Goal: Complete application form

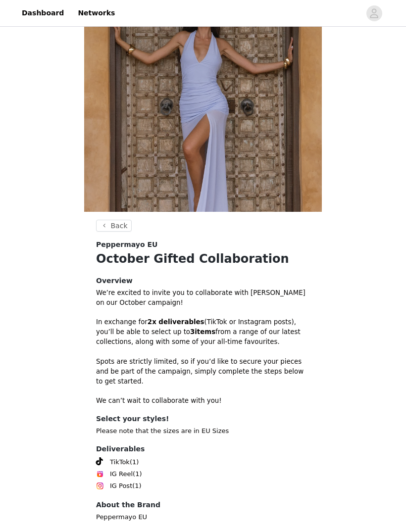
scroll to position [65, 0]
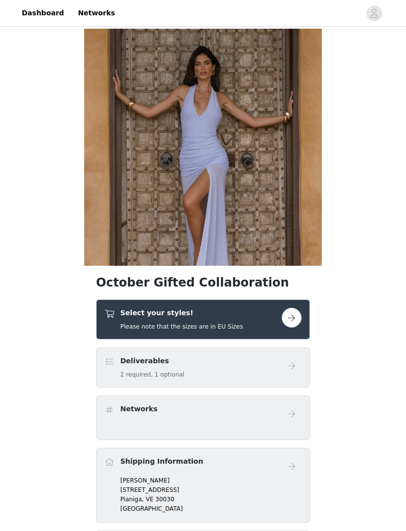
click at [296, 319] on button "button" at bounding box center [292, 318] width 20 height 20
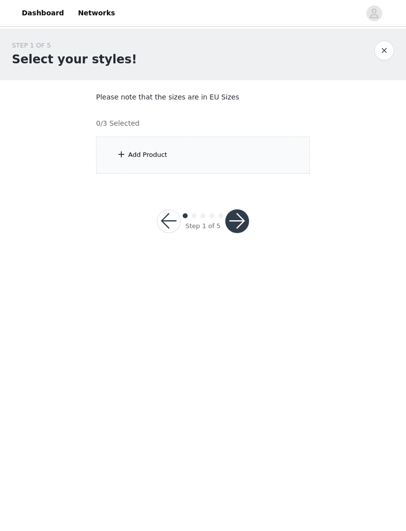
click at [274, 164] on div "Add Product" at bounding box center [203, 155] width 214 height 37
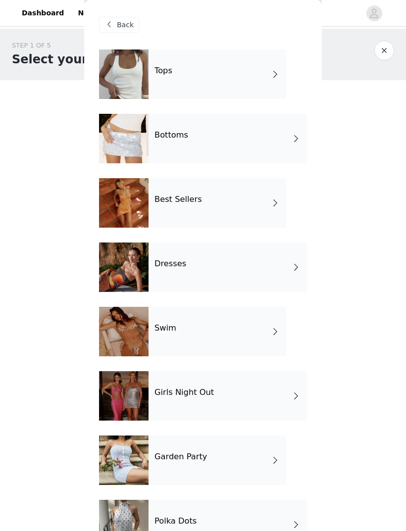
click at [289, 140] on div "Bottoms" at bounding box center [227, 138] width 158 height 49
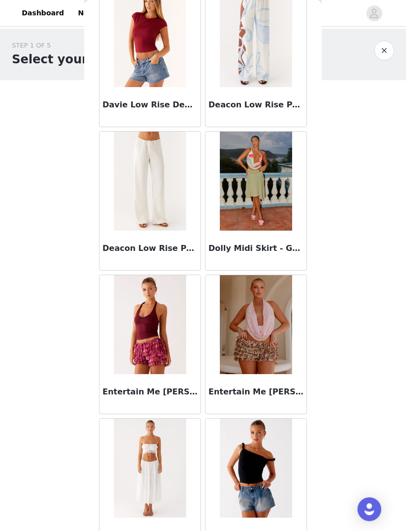
scroll to position [494, 0]
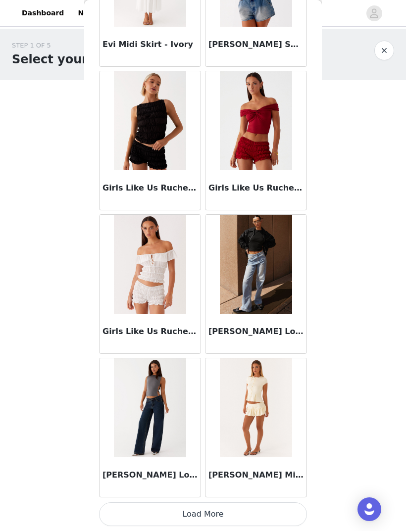
click at [239, 511] on button "Load More" at bounding box center [203, 514] width 208 height 24
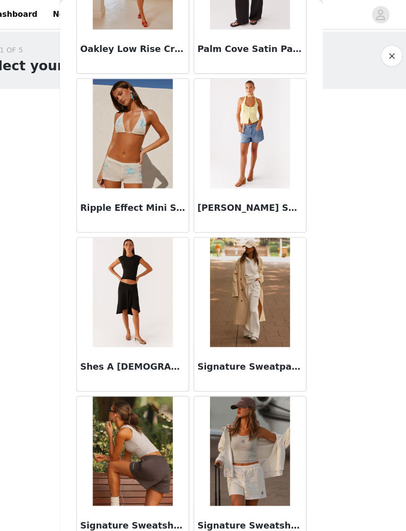
scroll to position [2418, 0]
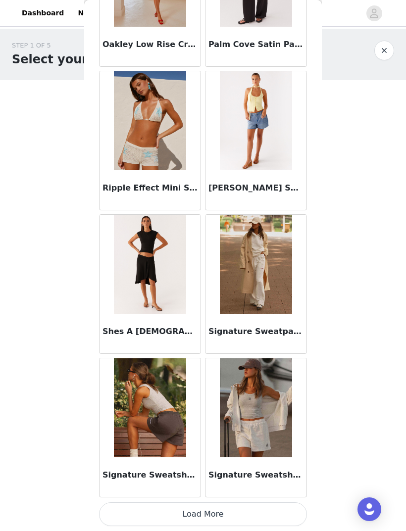
click at [281, 513] on button "Load More" at bounding box center [203, 514] width 208 height 24
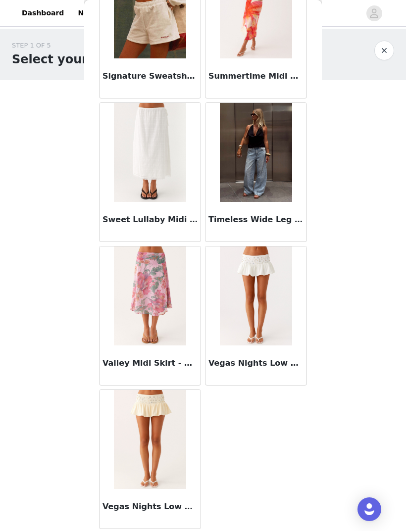
scroll to position [2960, 0]
click at [387, 50] on button "button" at bounding box center [384, 51] width 20 height 20
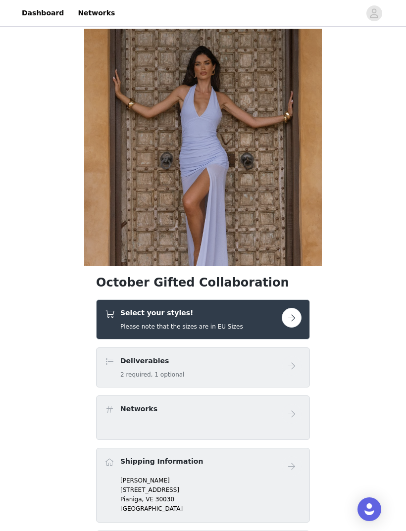
click at [292, 326] on button "button" at bounding box center [292, 318] width 20 height 20
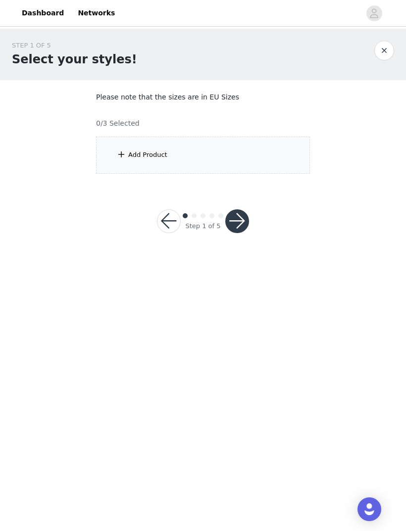
click at [293, 148] on div "Add Product" at bounding box center [203, 155] width 214 height 37
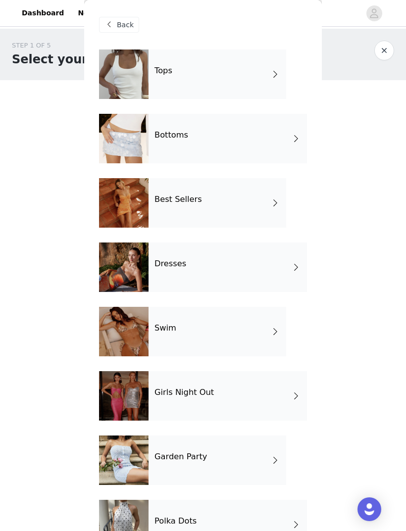
click at [257, 203] on div "Best Sellers" at bounding box center [217, 202] width 138 height 49
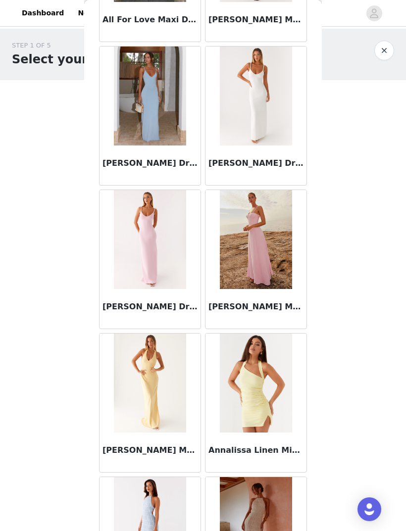
scroll to position [865, 0]
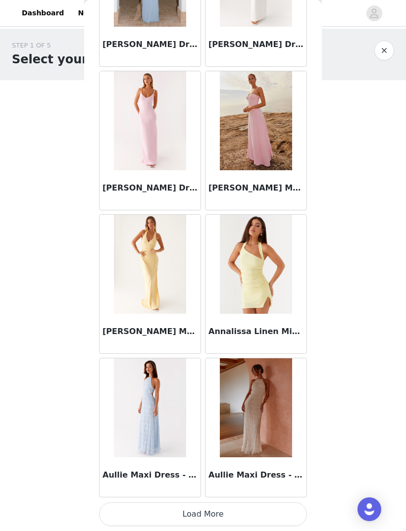
click at [272, 504] on button "Load More" at bounding box center [203, 514] width 208 height 24
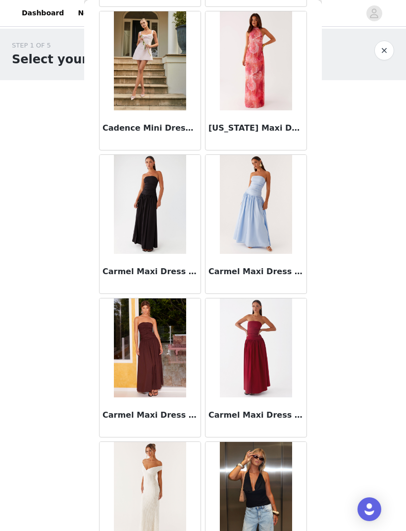
scroll to position [2053, 0]
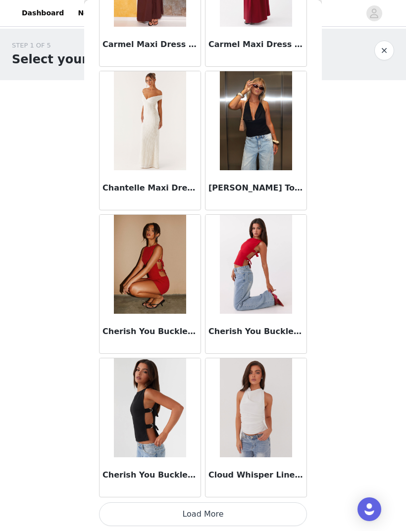
click at [139, 508] on button "Load More" at bounding box center [203, 514] width 208 height 24
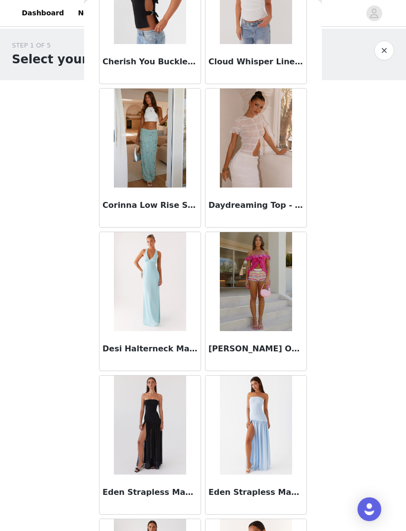
scroll to position [2832, 0]
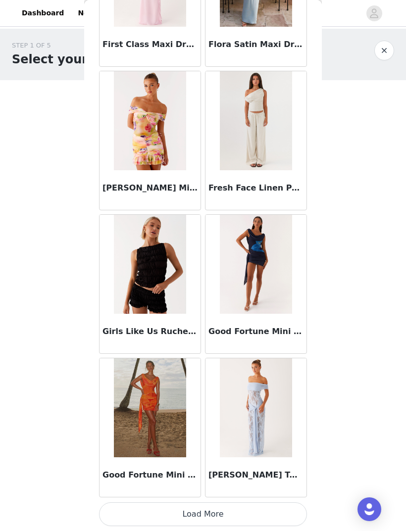
click at [246, 509] on button "Load More" at bounding box center [203, 514] width 208 height 24
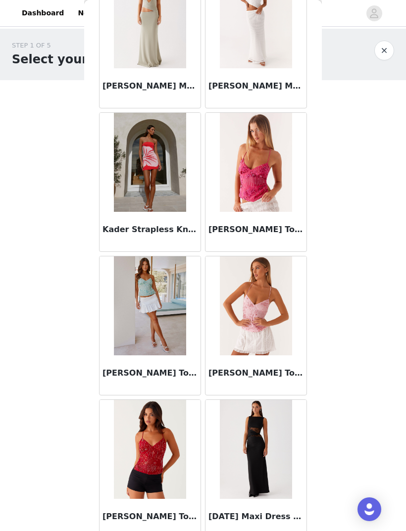
scroll to position [4960, 0]
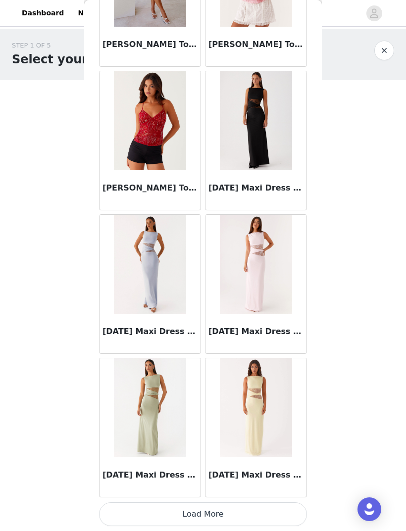
click at [239, 509] on button "Load More" at bounding box center [203, 514] width 208 height 24
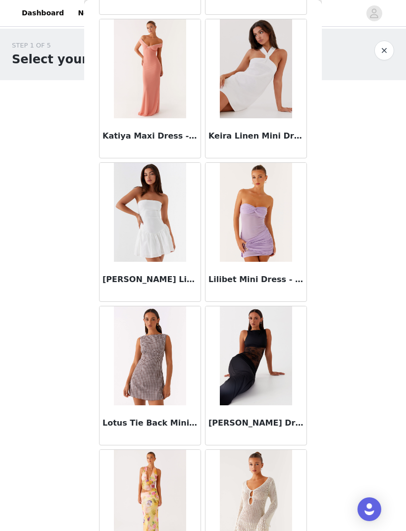
scroll to position [5775, 0]
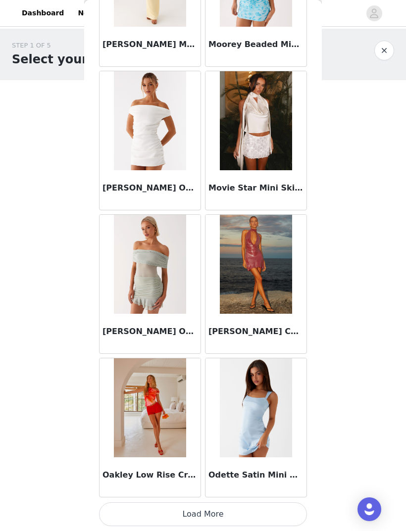
click at [289, 507] on button "Load More" at bounding box center [203, 514] width 208 height 24
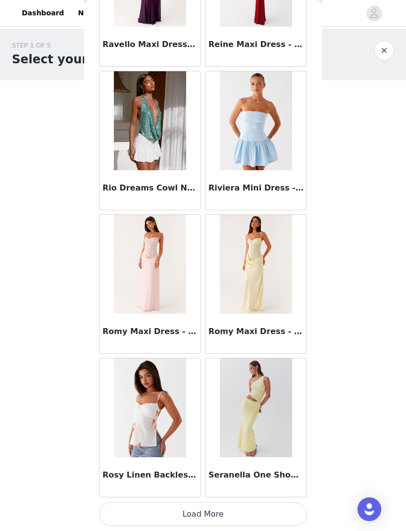
scroll to position [8158, 0]
click at [277, 503] on button "Load More" at bounding box center [203, 514] width 208 height 24
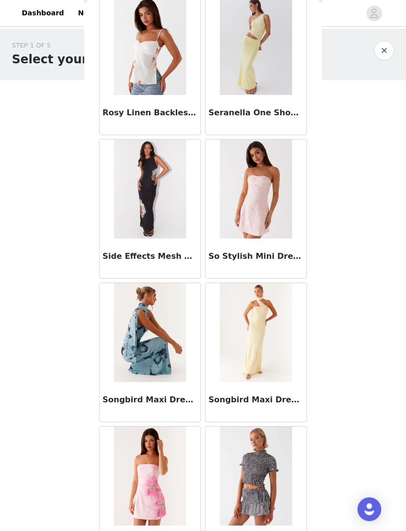
scroll to position [8521, 0]
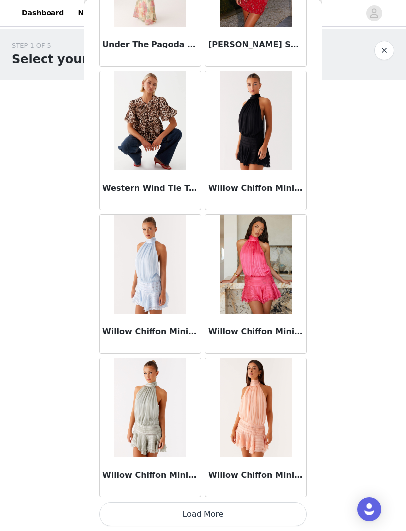
click at [279, 509] on button "Load More" at bounding box center [203, 514] width 208 height 24
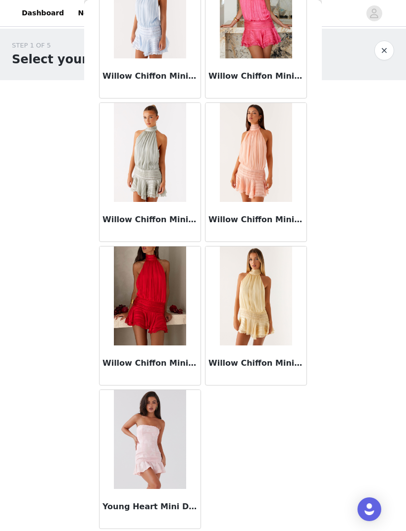
scroll to position [9848, 0]
click at [385, 51] on button "button" at bounding box center [384, 51] width 20 height 20
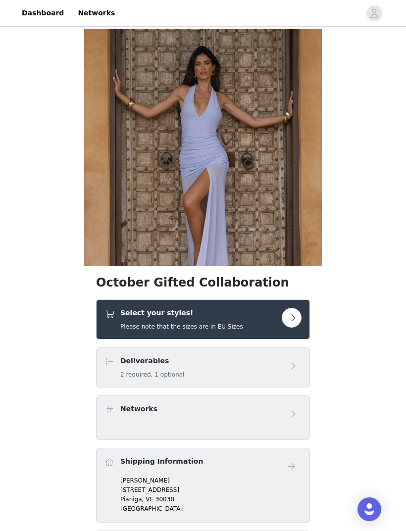
click at [286, 319] on button "button" at bounding box center [292, 318] width 20 height 20
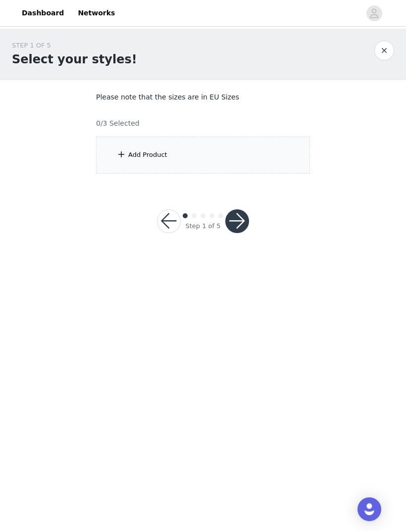
click at [258, 149] on div "Add Product" at bounding box center [203, 155] width 214 height 37
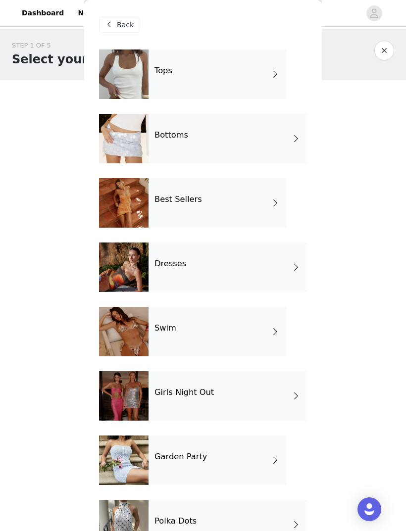
click at [263, 275] on div "Dresses" at bounding box center [227, 266] width 158 height 49
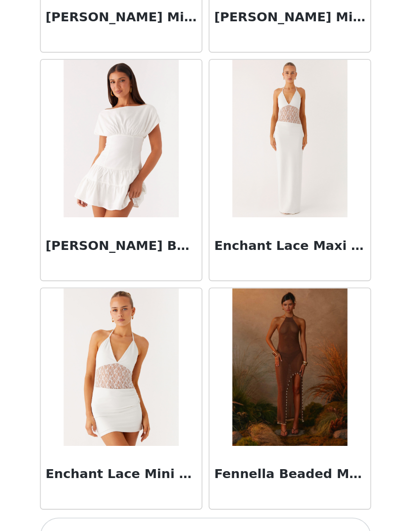
click at [185, 502] on button "Load More" at bounding box center [203, 514] width 208 height 24
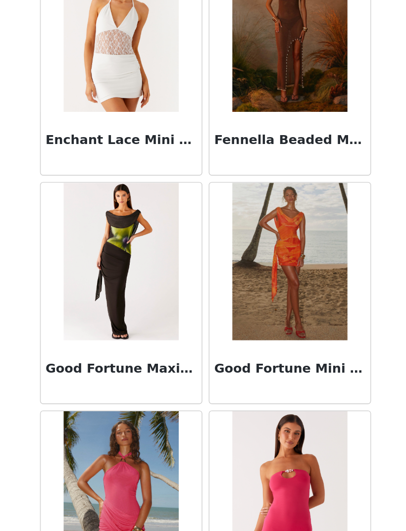
scroll to position [1198, 0]
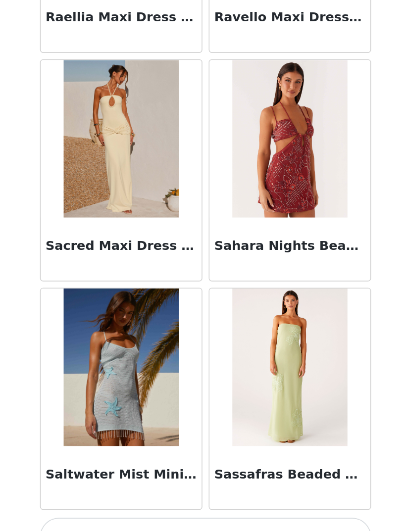
click at [156, 502] on button "Load More" at bounding box center [203, 514] width 208 height 24
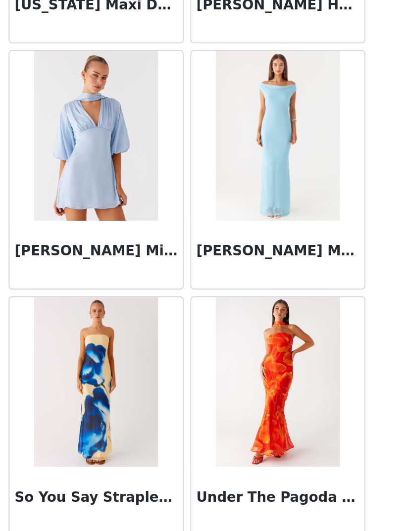
scroll to position [3853, 0]
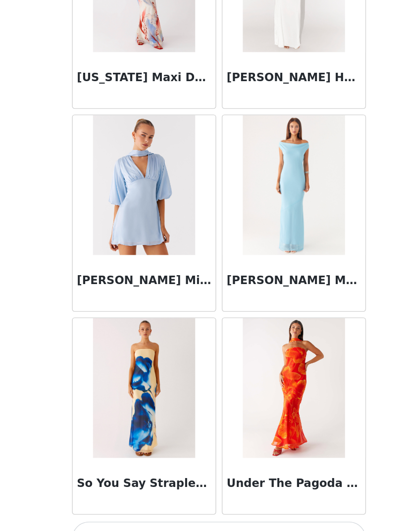
click at [240, 502] on button "Load More" at bounding box center [203, 514] width 208 height 24
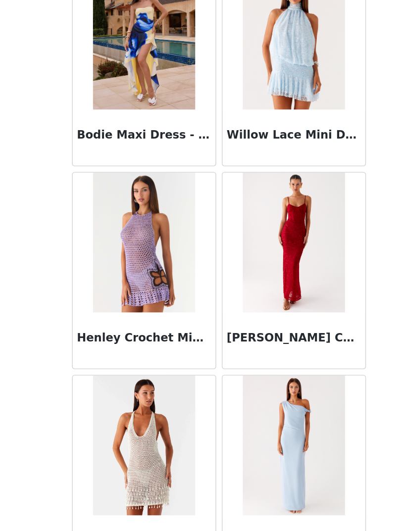
scroll to position [4241, 0]
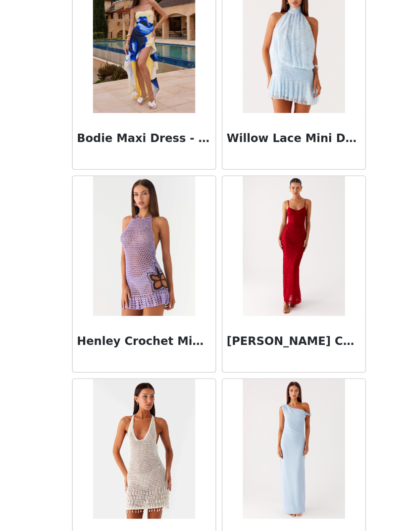
click at [223, 258] on img at bounding box center [256, 307] width 72 height 99
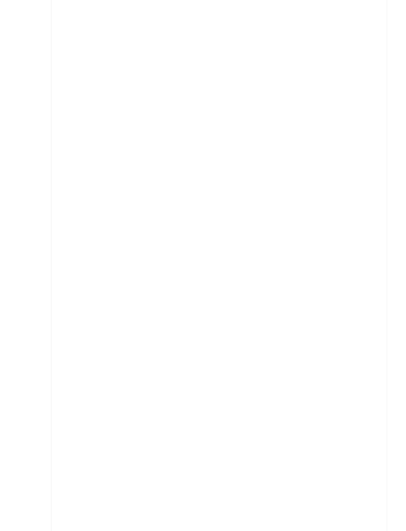
scroll to position [0, 0]
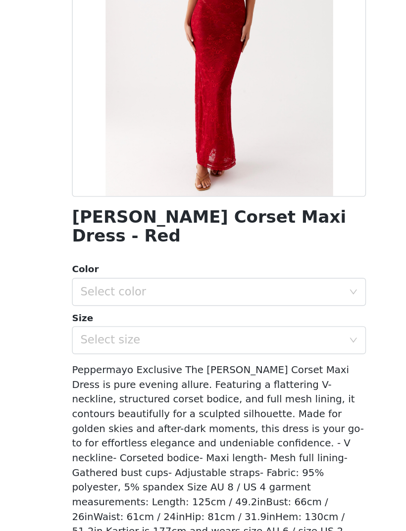
click at [236, 334] on div "Select color" at bounding box center [197, 339] width 185 height 10
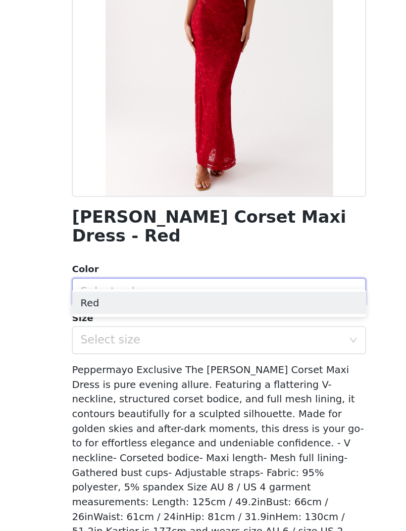
click at [242, 339] on li "Red" at bounding box center [203, 347] width 208 height 16
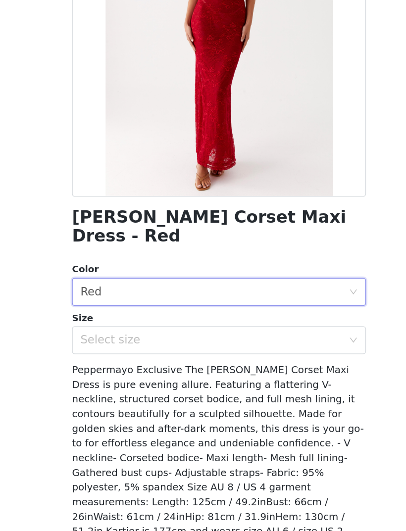
click at [295, 371] on icon "icon: down" at bounding box center [298, 374] width 6 height 6
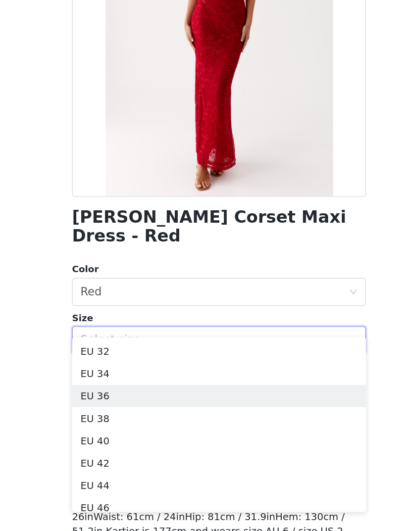
click at [99, 405] on li "EU 36" at bounding box center [203, 413] width 208 height 16
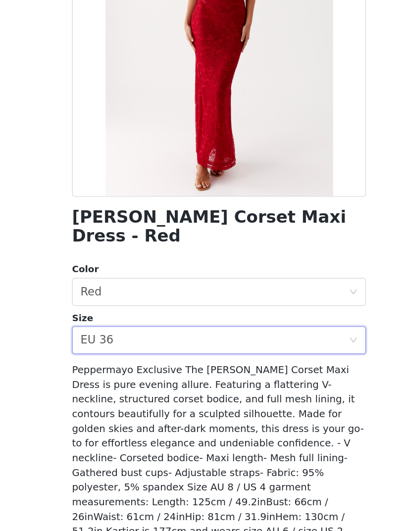
click at [213, 520] on button "Add Product" at bounding box center [203, 532] width 208 height 24
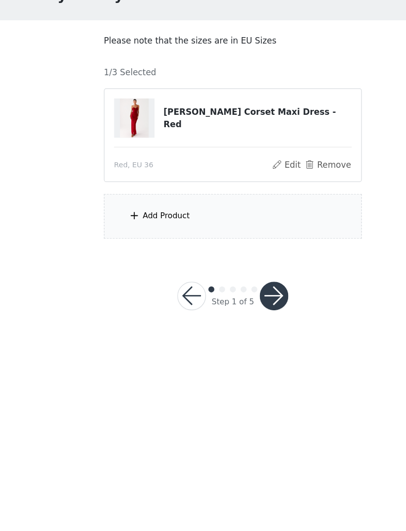
click at [282, 224] on div "Add Product" at bounding box center [203, 242] width 214 height 37
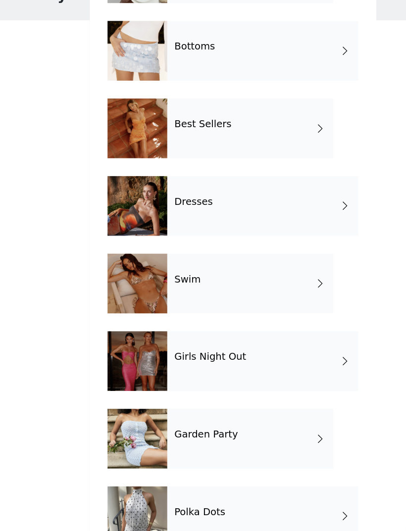
scroll to position [33, 0]
click at [226, 467] on div "Polka Dots" at bounding box center [227, 491] width 158 height 49
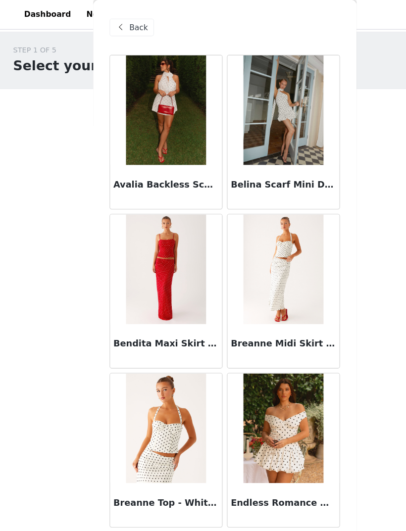
scroll to position [0, 0]
click at [125, 25] on span "Back" at bounding box center [125, 25] width 17 height 10
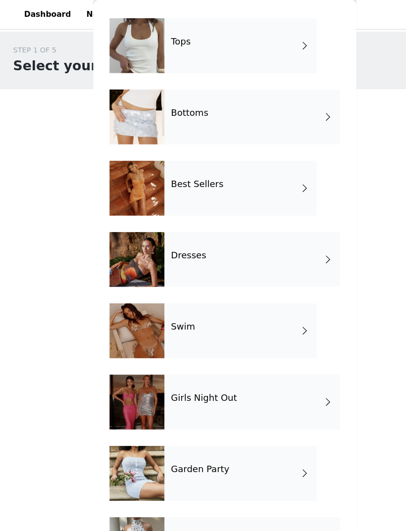
scroll to position [33, 0]
click at [262, 301] on div "Swim" at bounding box center [217, 298] width 138 height 49
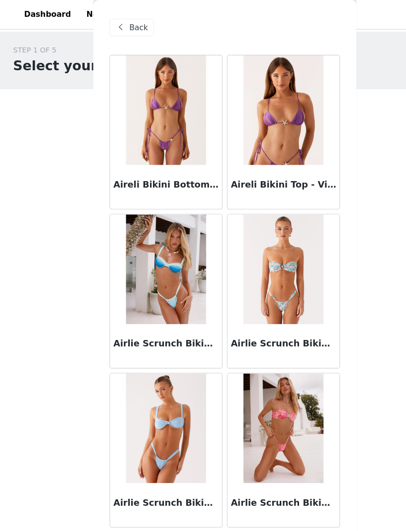
scroll to position [0, 0]
click at [127, 25] on span "Back" at bounding box center [125, 25] width 17 height 10
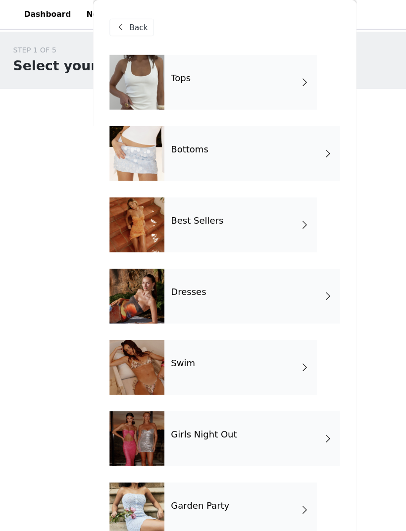
click at [216, 388] on div "Girls Night Out" at bounding box center [227, 395] width 158 height 49
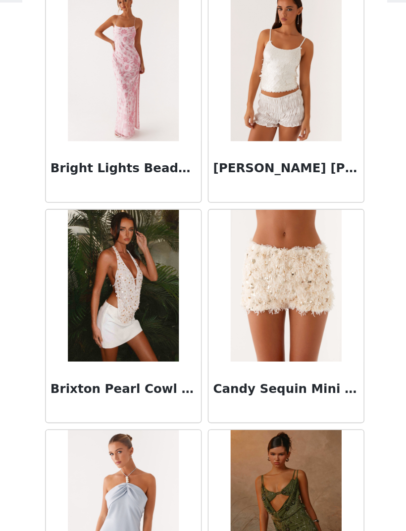
scroll to position [982, 0]
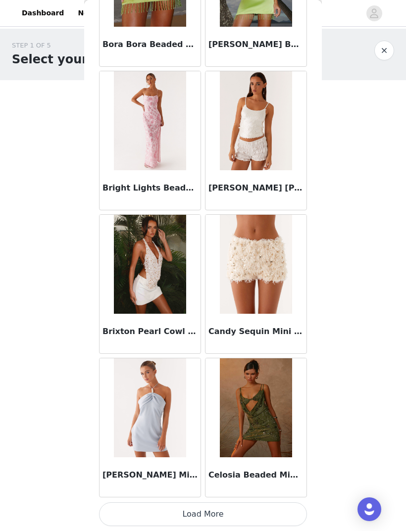
click at [268, 509] on button "Load More" at bounding box center [203, 514] width 208 height 24
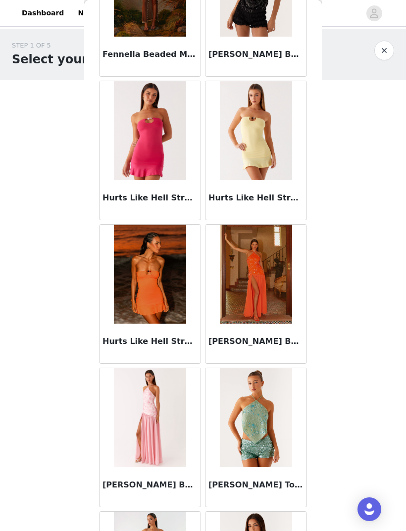
scroll to position [2272, 0]
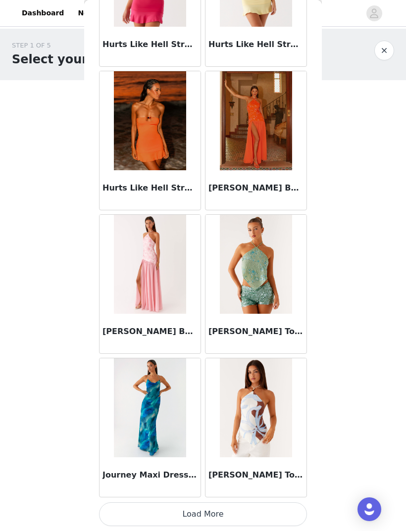
click at [292, 511] on button "Load More" at bounding box center [203, 514] width 208 height 24
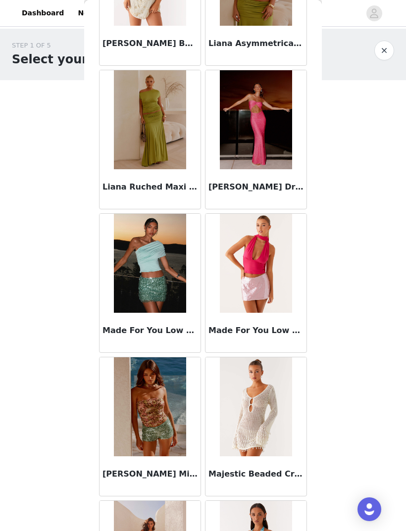
scroll to position [3711, 0]
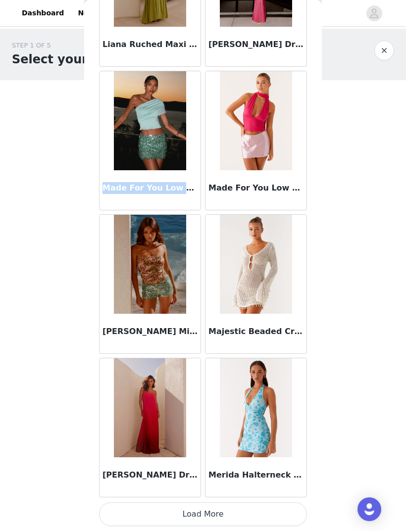
click at [270, 511] on button "Load More" at bounding box center [203, 514] width 208 height 24
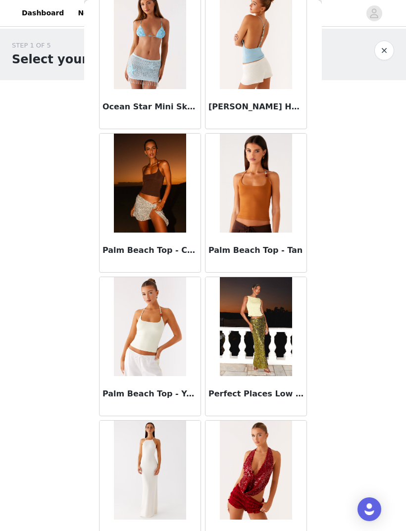
scroll to position [5226, 0]
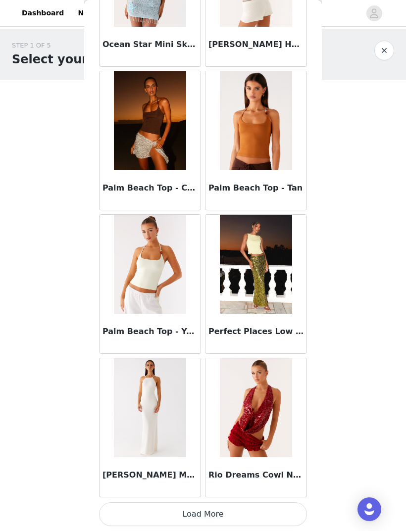
click at [272, 512] on button "Load More" at bounding box center [203, 514] width 208 height 24
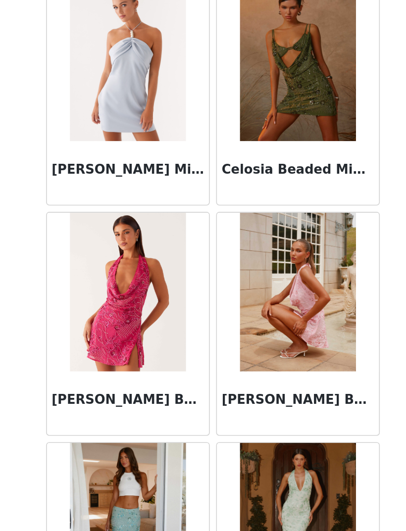
scroll to position [1271, 0]
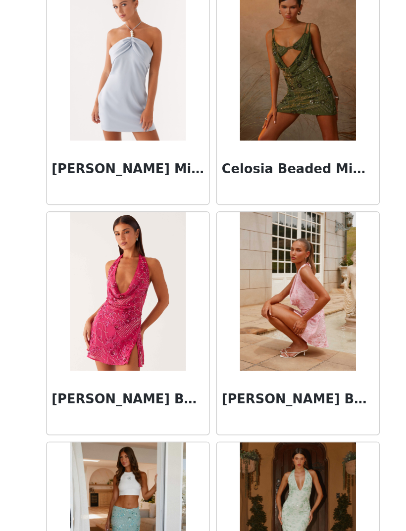
click at [220, 214] on img at bounding box center [256, 263] width 72 height 99
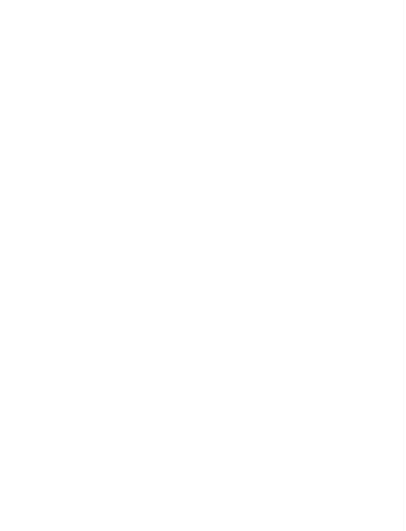
scroll to position [0, 0]
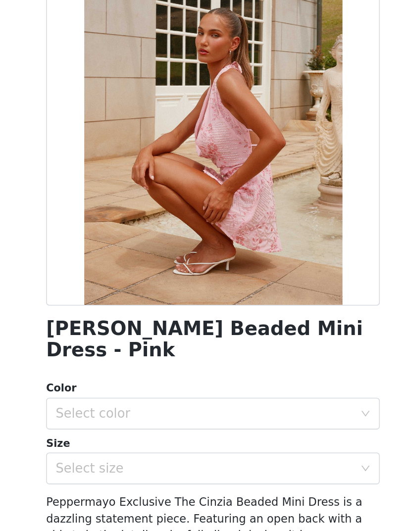
click at [219, 334] on div "Select color" at bounding box center [197, 339] width 185 height 10
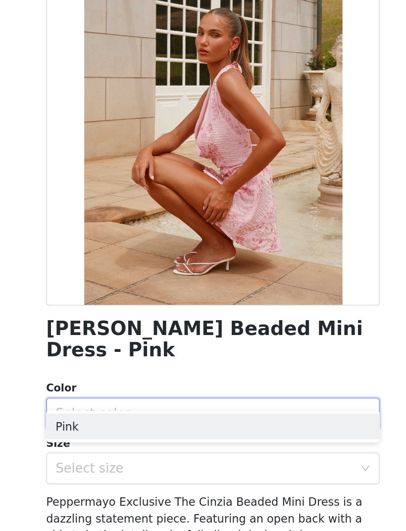
click at [131, 339] on li "Pink" at bounding box center [203, 347] width 208 height 16
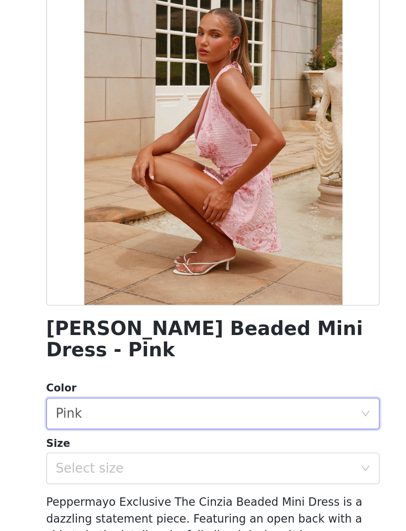
click at [143, 369] on div "Select size" at bounding box center [197, 374] width 185 height 10
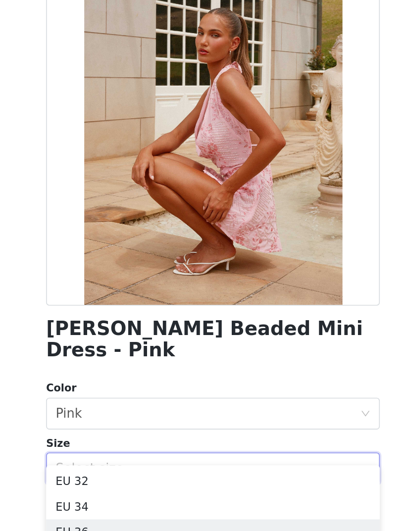
click at [102, 405] on li "EU 36" at bounding box center [203, 413] width 208 height 16
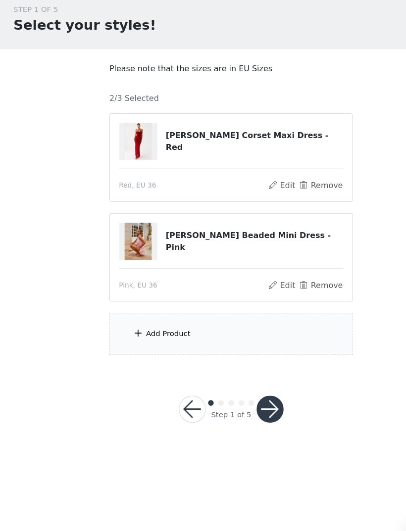
click at [283, 312] on div "Add Product" at bounding box center [203, 330] width 214 height 37
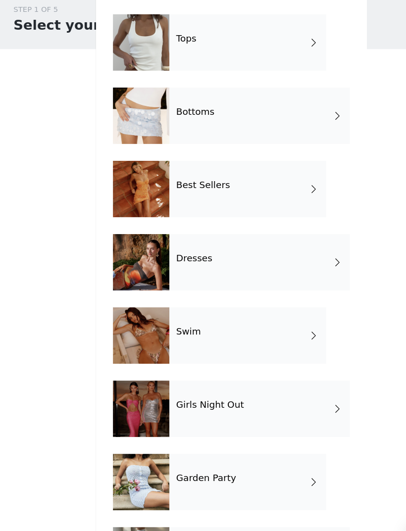
click at [201, 49] on div "Tops" at bounding box center [217, 73] width 138 height 49
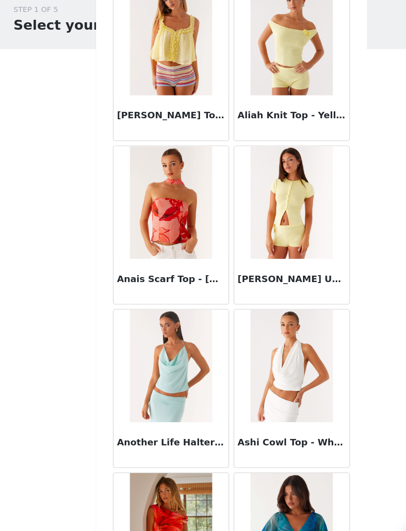
scroll to position [30, 0]
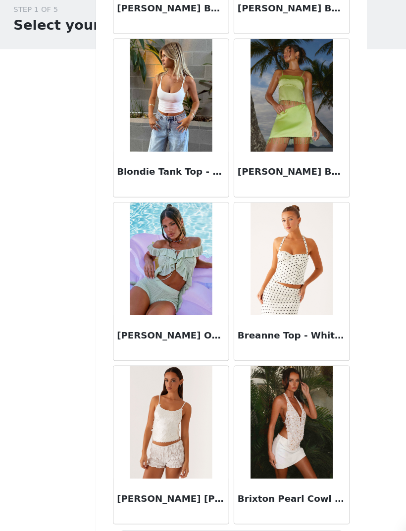
click at [276, 502] on button "Load More" at bounding box center [203, 514] width 208 height 24
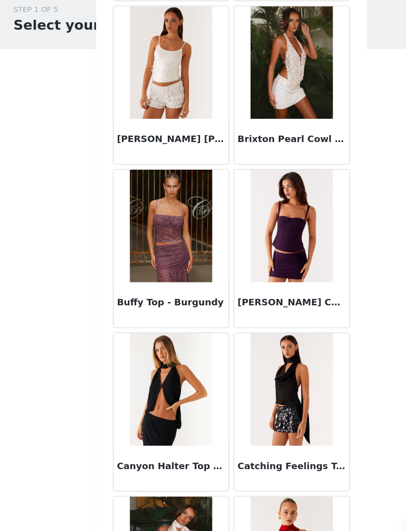
scroll to position [1299, 0]
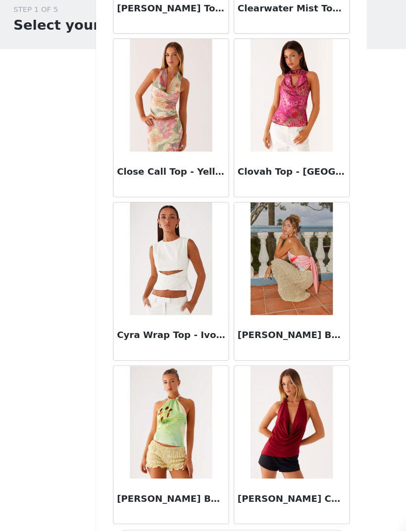
click at [274, 502] on button "Load More" at bounding box center [203, 514] width 208 height 24
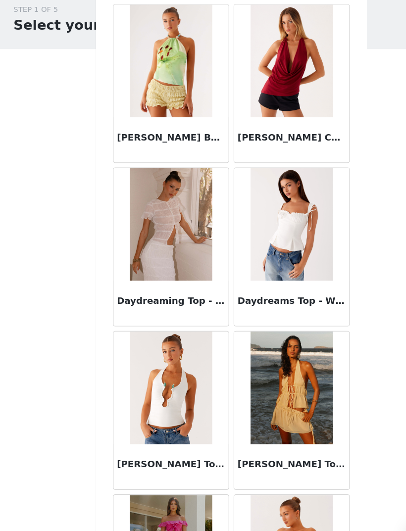
scroll to position [2736, 0]
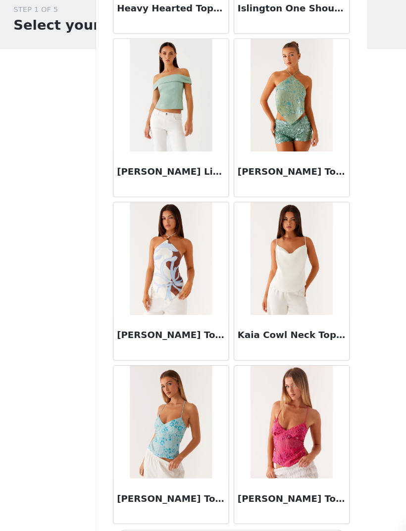
click at [284, 502] on button "Load More" at bounding box center [203, 514] width 208 height 24
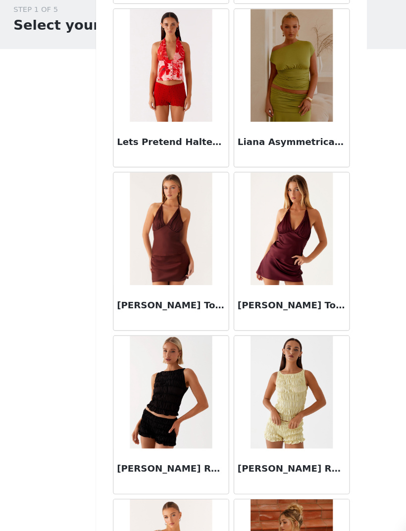
scroll to position [4774, 0]
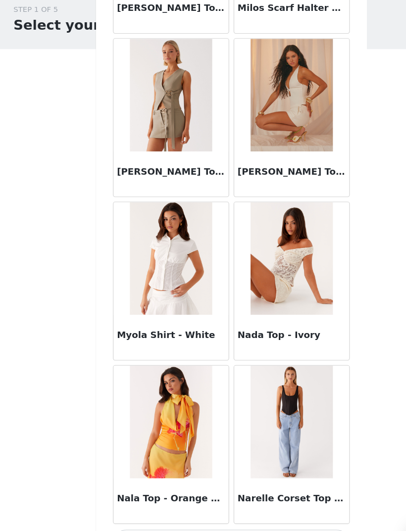
click at [279, 502] on button "Load More" at bounding box center [203, 514] width 208 height 24
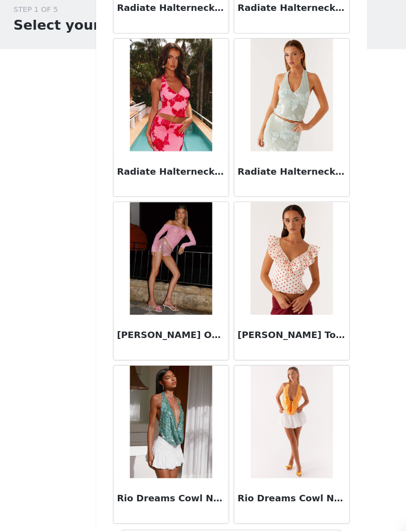
scroll to position [6737, 0]
click at [257, 502] on button "Load More" at bounding box center [203, 514] width 208 height 24
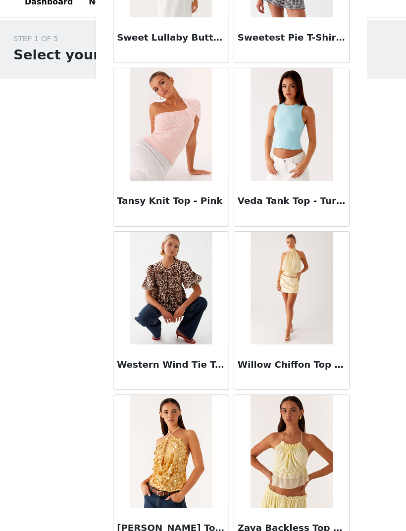
scroll to position [8158, 0]
click at [51, 226] on div "STEP 1 OF 5 Select your styles! Please note that the sizes are in EU Sizes 2/3 …" at bounding box center [203, 195] width 406 height 332
click at [37, 250] on div "STEP 1 OF 5 Select your styles! Please note that the sizes are in EU Sizes 2/3 …" at bounding box center [203, 195] width 406 height 332
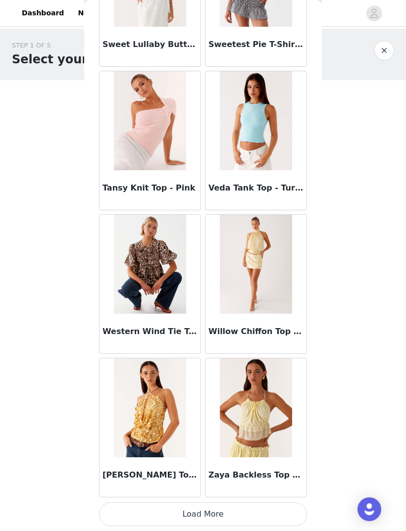
click at [382, 52] on button "button" at bounding box center [384, 51] width 20 height 20
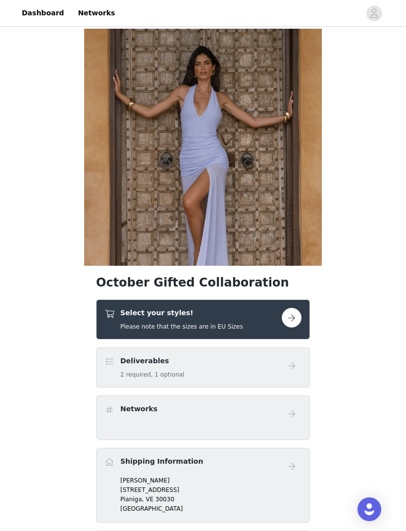
click at [295, 320] on button "button" at bounding box center [292, 318] width 20 height 20
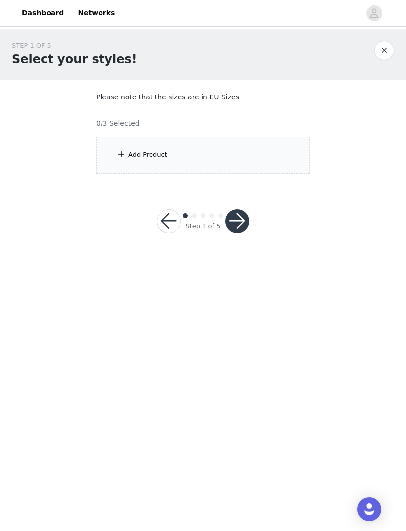
click at [289, 152] on div "Add Product" at bounding box center [203, 155] width 214 height 37
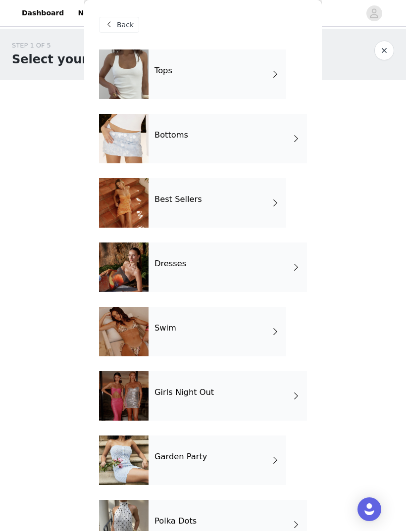
click at [286, 264] on div "Dresses" at bounding box center [227, 266] width 158 height 49
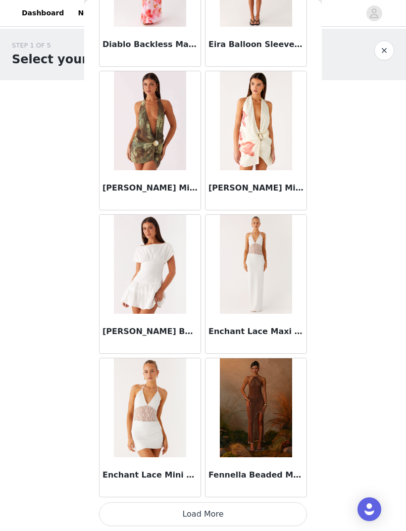
click at [277, 504] on button "Load More" at bounding box center [203, 514] width 208 height 24
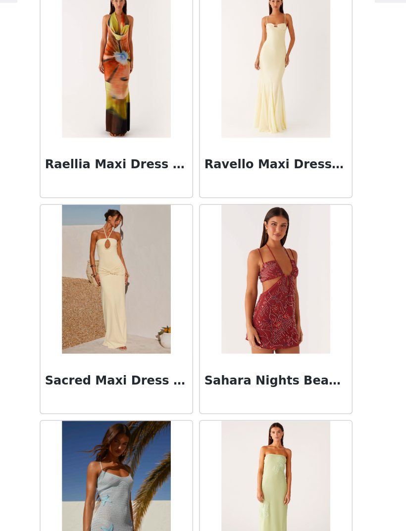
scroll to position [2418, 0]
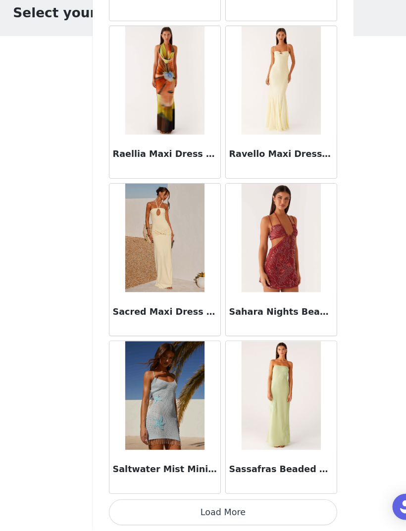
click at [235, 502] on button "Load More" at bounding box center [203, 514] width 208 height 24
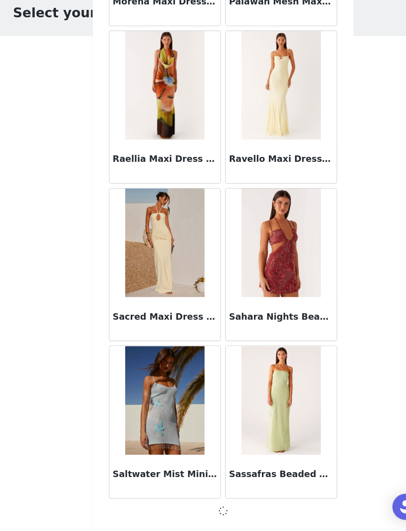
scroll to position [2414, 0]
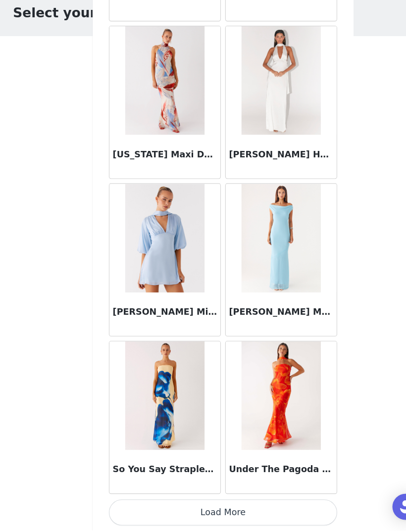
click at [273, 502] on button "Load More" at bounding box center [203, 514] width 208 height 24
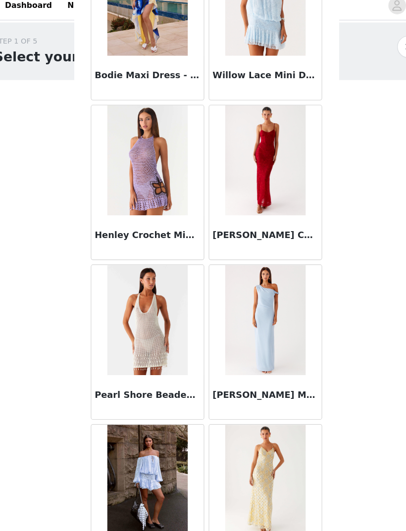
scroll to position [4395, 0]
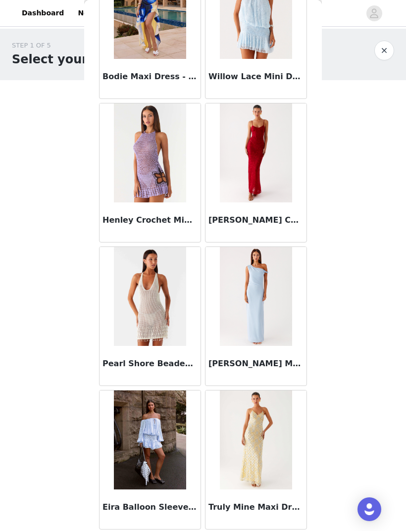
click at [265, 159] on img at bounding box center [256, 152] width 72 height 99
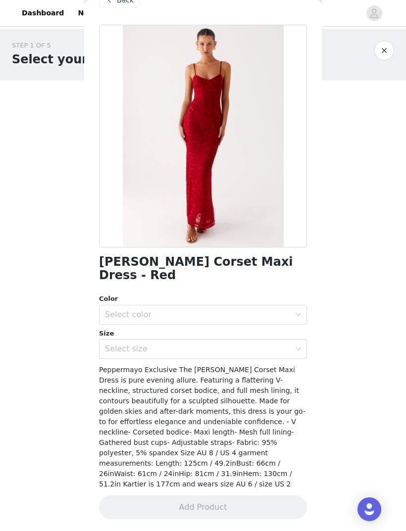
scroll to position [0, 0]
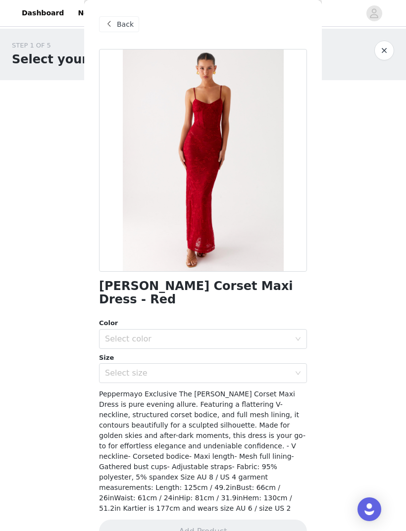
click at [279, 334] on div "Select color" at bounding box center [197, 339] width 185 height 10
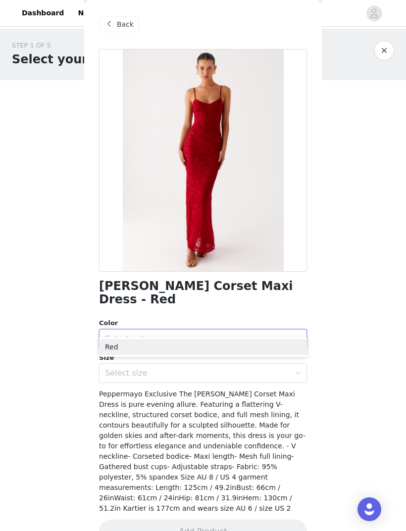
click at [282, 347] on li "Red" at bounding box center [203, 347] width 208 height 16
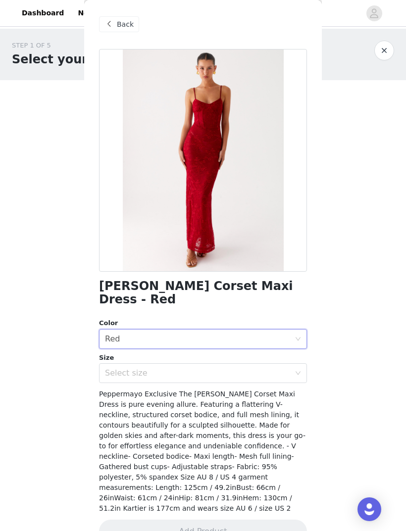
click at [287, 368] on div "Select size" at bounding box center [197, 373] width 185 height 10
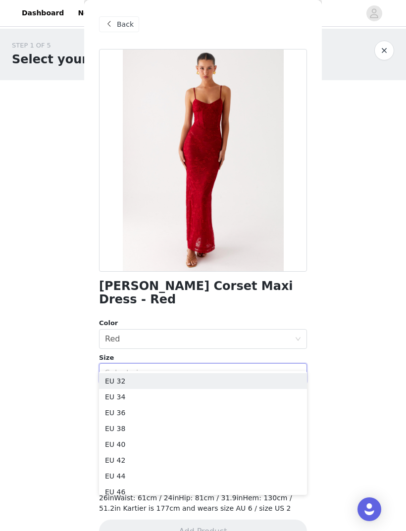
click at [288, 368] on div "Select size" at bounding box center [197, 373] width 185 height 10
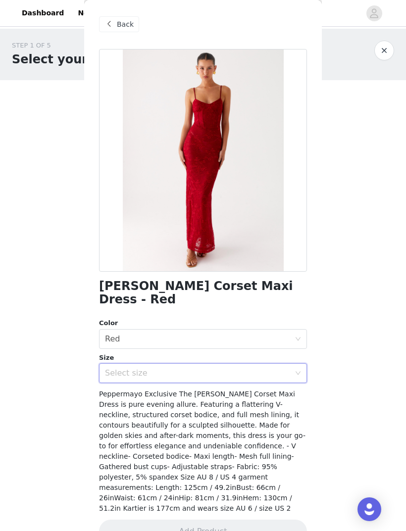
click at [273, 368] on div "Select size" at bounding box center [197, 373] width 185 height 10
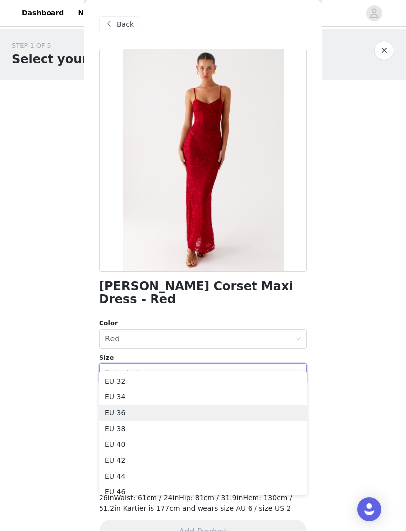
click at [147, 415] on li "EU 36" at bounding box center [203, 413] width 208 height 16
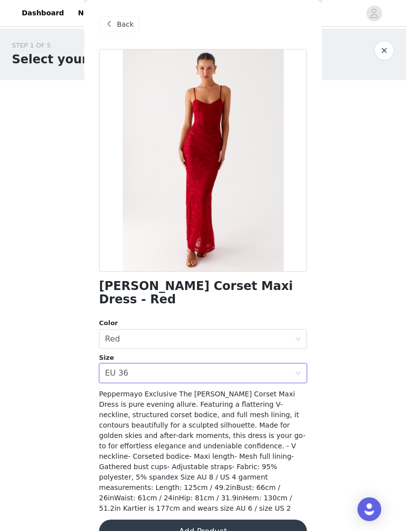
click at [281, 520] on button "Add Product" at bounding box center [203, 532] width 208 height 24
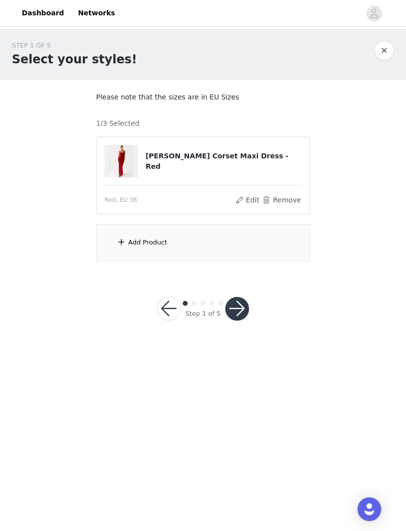
click at [289, 253] on div "Add Product" at bounding box center [203, 242] width 214 height 37
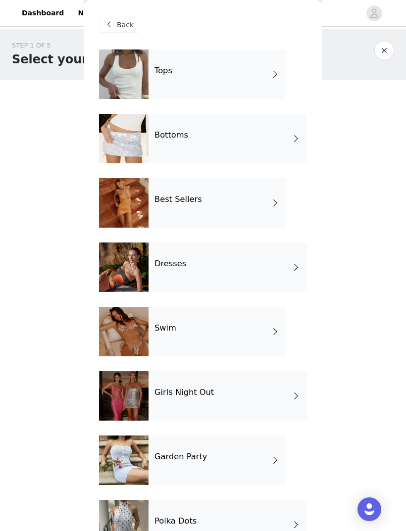
click at [251, 210] on div "Best Sellers" at bounding box center [217, 202] width 138 height 49
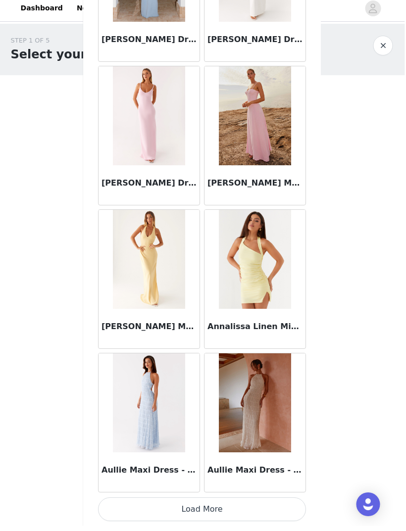
scroll to position [982, 0]
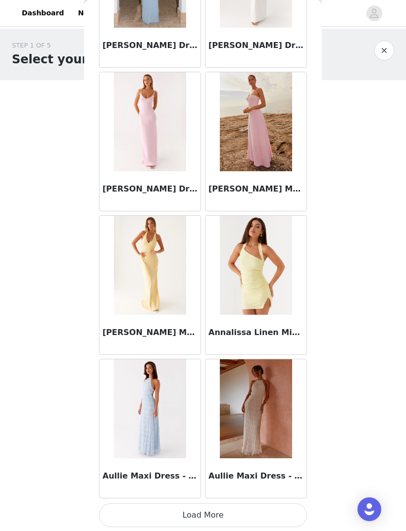
click at [277, 511] on button "Load More" at bounding box center [203, 515] width 208 height 24
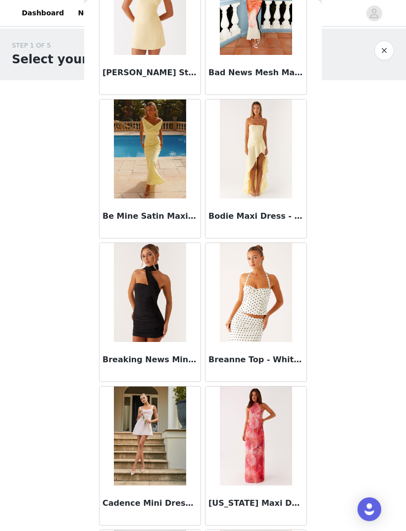
scroll to position [1673, 0]
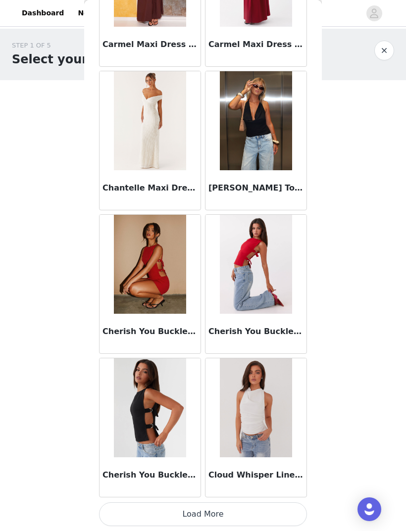
click at [280, 511] on button "Load More" at bounding box center [203, 514] width 208 height 24
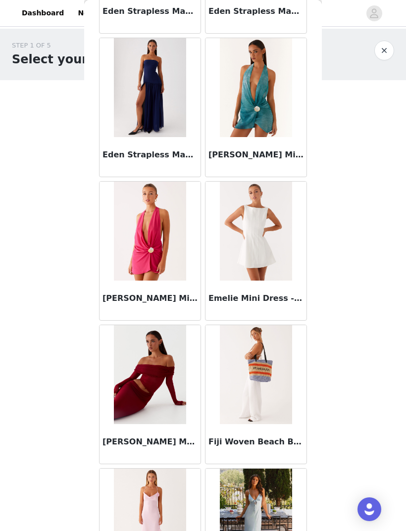
scroll to position [3335, 0]
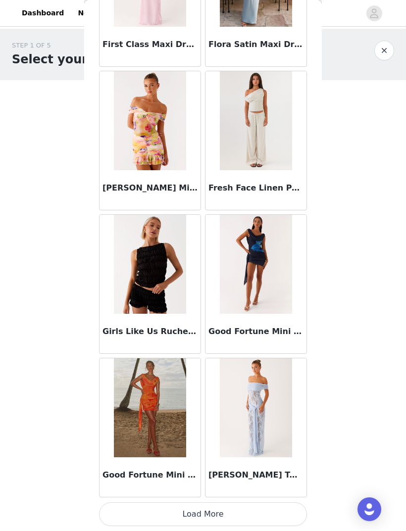
click at [260, 508] on button "Load More" at bounding box center [203, 514] width 208 height 24
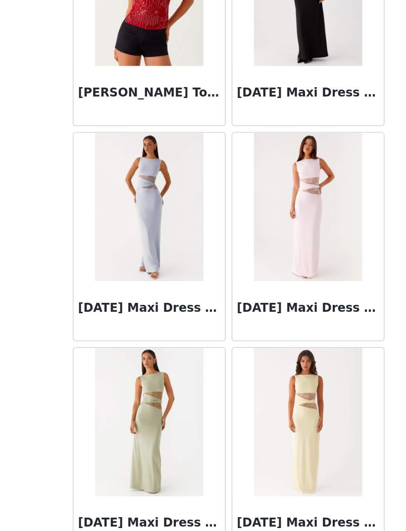
scroll to position [5288, 0]
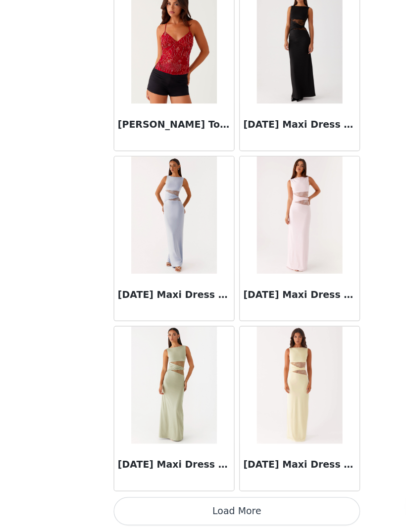
click at [264, 502] on button "Load More" at bounding box center [203, 514] width 208 height 24
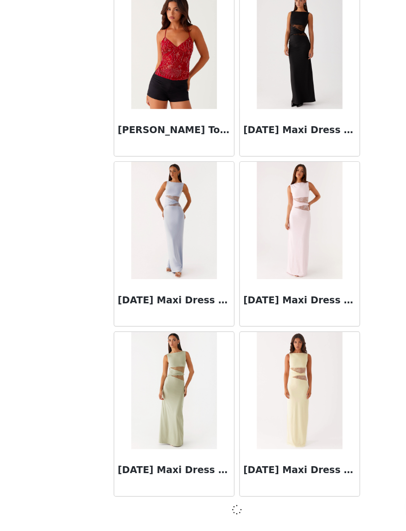
scroll to position [5284, 0]
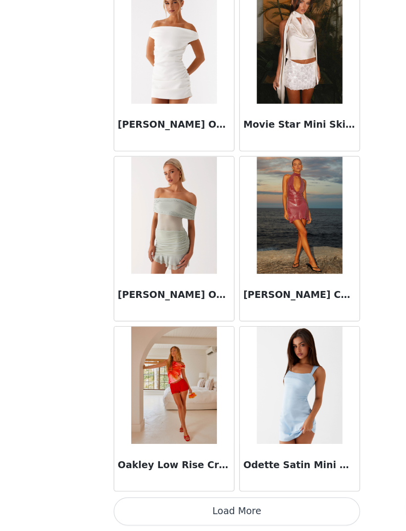
click at [257, 502] on button "Load More" at bounding box center [203, 514] width 208 height 24
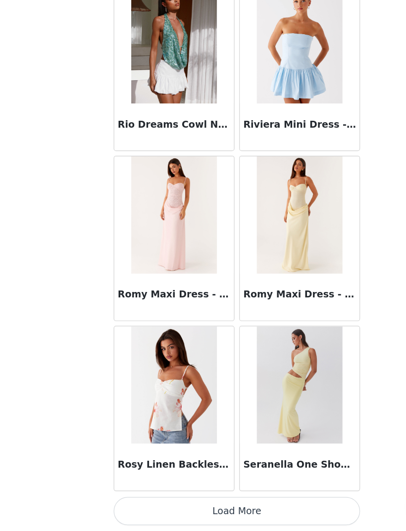
scroll to position [8158, 0]
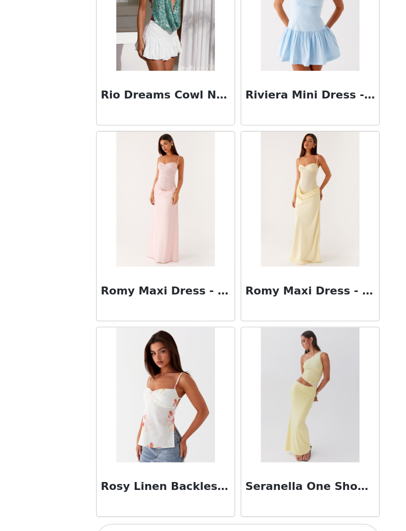
click at [257, 502] on button "Load More" at bounding box center [203, 514] width 208 height 24
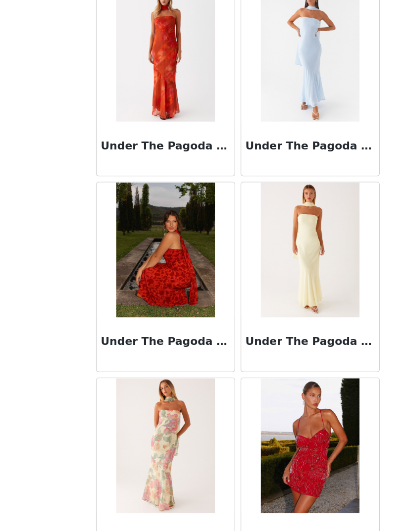
scroll to position [9134, 0]
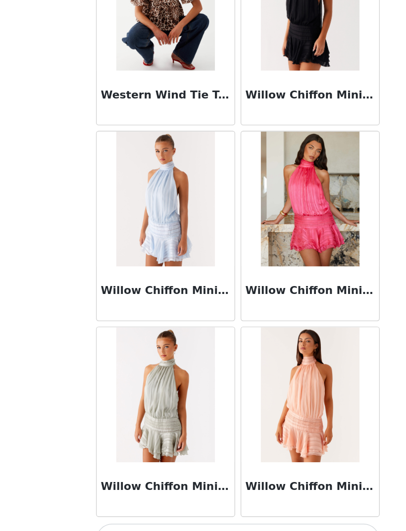
click at [257, 502] on button "Load More" at bounding box center [203, 514] width 208 height 24
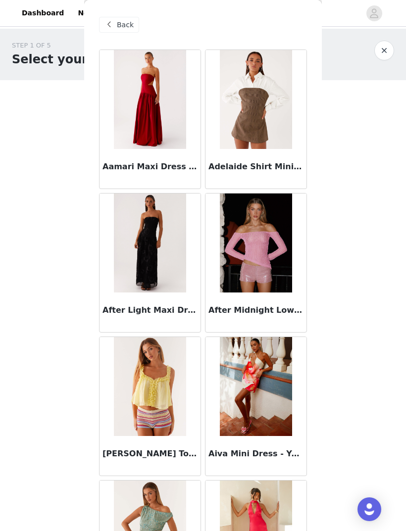
scroll to position [0, 0]
click at [123, 25] on span "Back" at bounding box center [125, 25] width 17 height 10
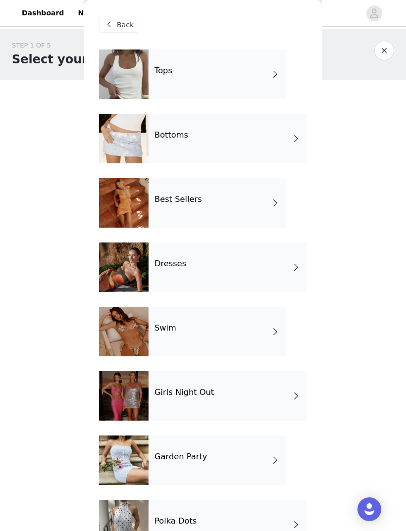
click at [248, 398] on div "Girls Night Out" at bounding box center [227, 395] width 158 height 49
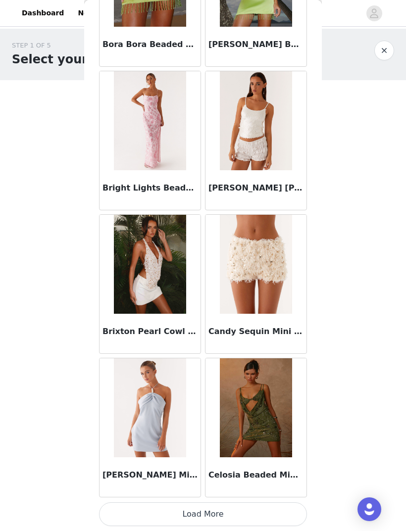
click at [275, 510] on button "Load More" at bounding box center [203, 514] width 208 height 24
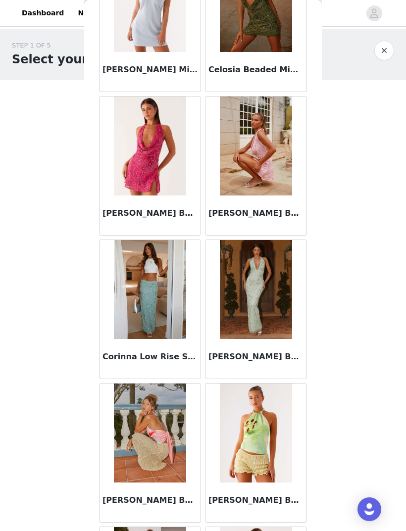
scroll to position [1392, 0]
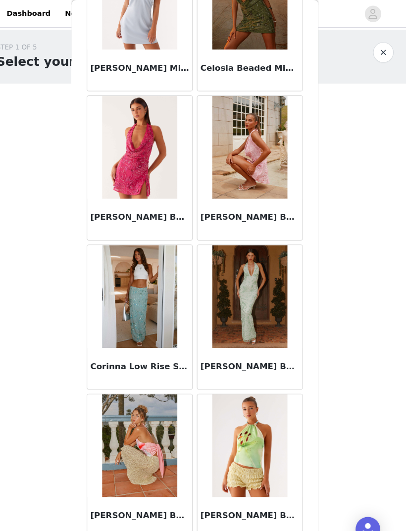
click at [242, 149] on img at bounding box center [256, 142] width 72 height 99
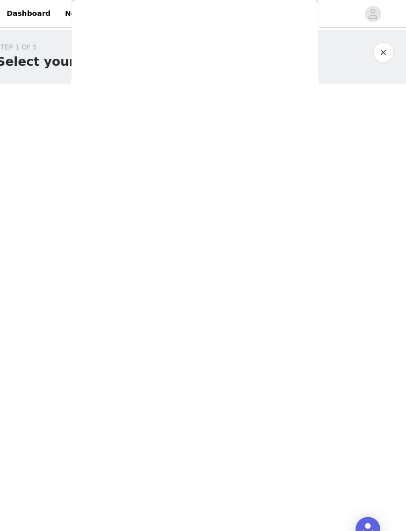
scroll to position [11, 0]
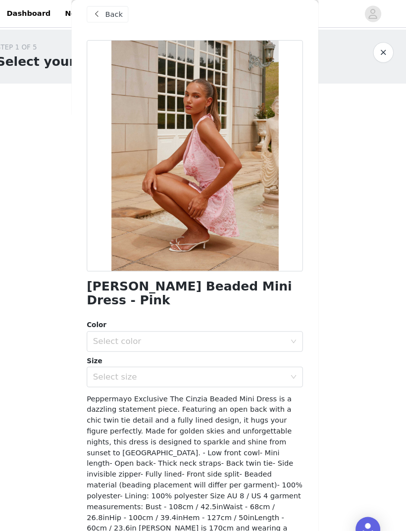
click at [263, 319] on div "Select color" at bounding box center [200, 328] width 190 height 19
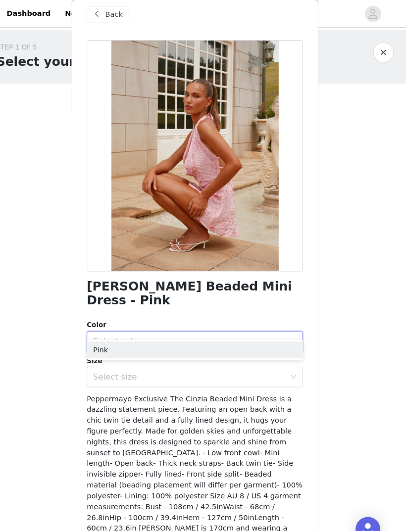
click at [259, 337] on li "Pink" at bounding box center [203, 337] width 208 height 16
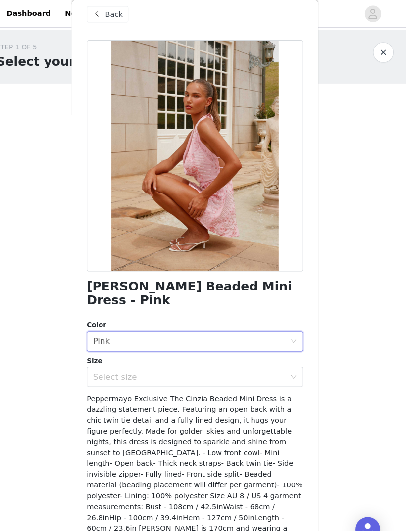
click at [260, 358] on div "Select size" at bounding box center [197, 363] width 185 height 10
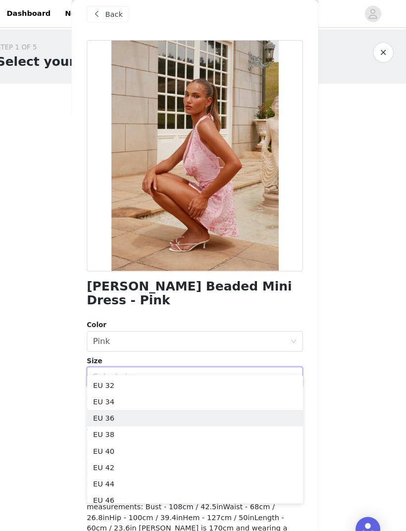
click at [134, 401] on li "EU 36" at bounding box center [203, 402] width 208 height 16
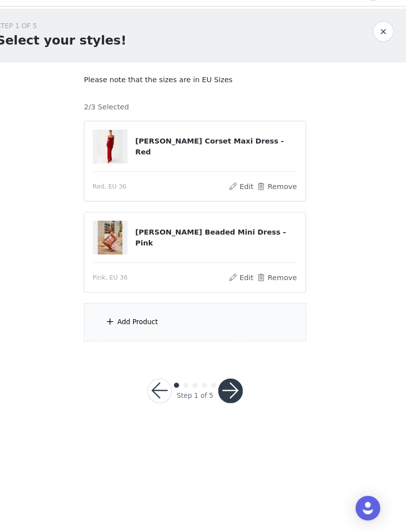
click at [268, 312] on div "Add Product" at bounding box center [203, 330] width 214 height 37
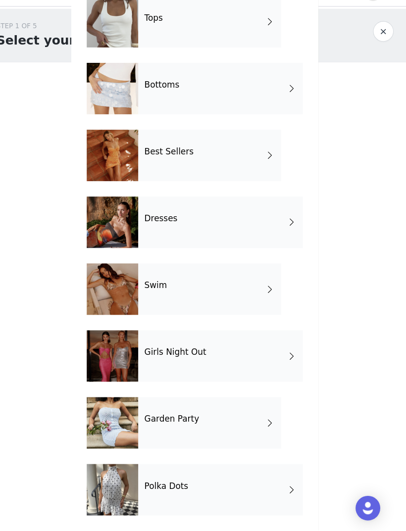
scroll to position [33, 0]
click at [221, 403] on div "Garden Party" at bounding box center [217, 426] width 138 height 49
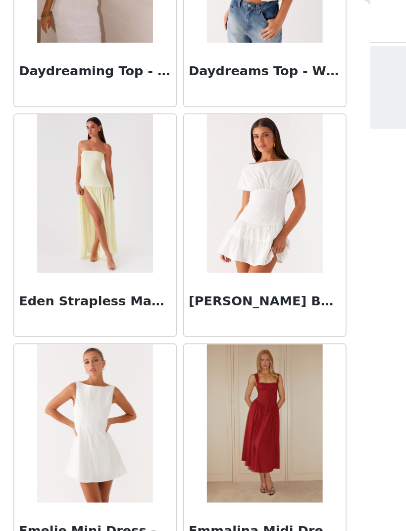
scroll to position [983, 0]
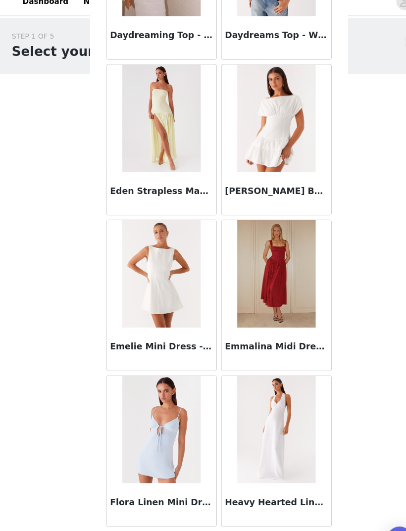
click at [279, 502] on button "Load More" at bounding box center [203, 514] width 208 height 24
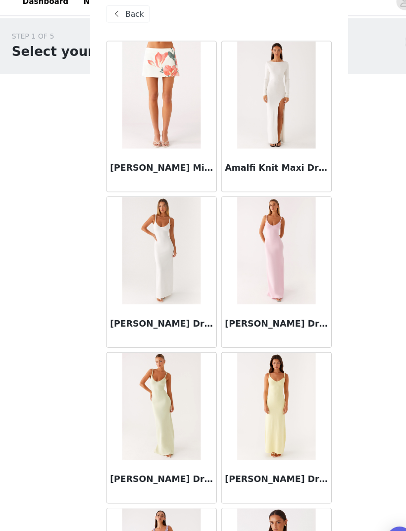
scroll to position [0, 0]
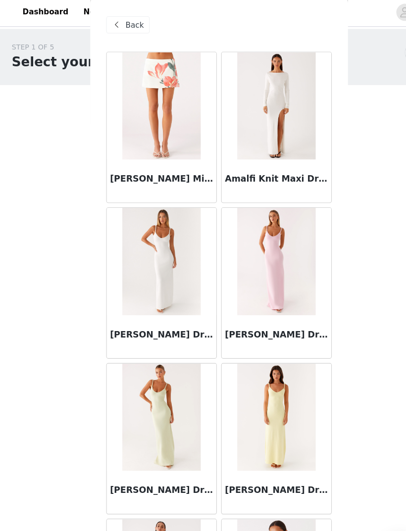
click at [128, 20] on span "Back" at bounding box center [125, 25] width 17 height 10
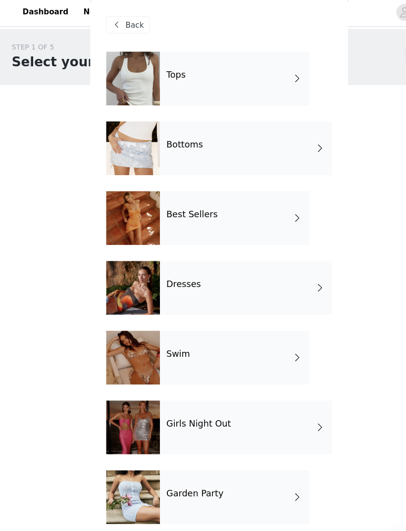
click at [243, 64] on div "Tops" at bounding box center [217, 73] width 138 height 49
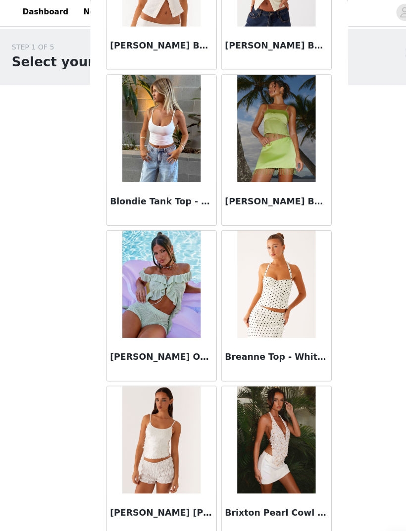
scroll to position [983, 0]
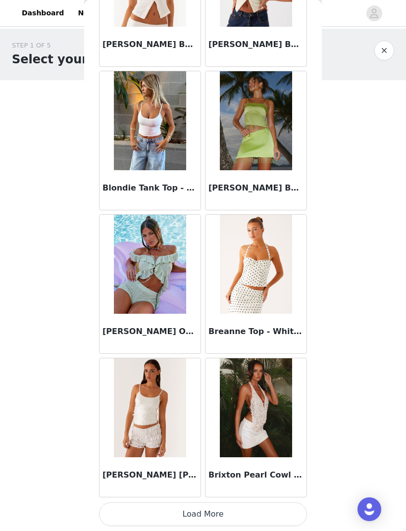
click at [277, 508] on button "Load More" at bounding box center [203, 514] width 208 height 24
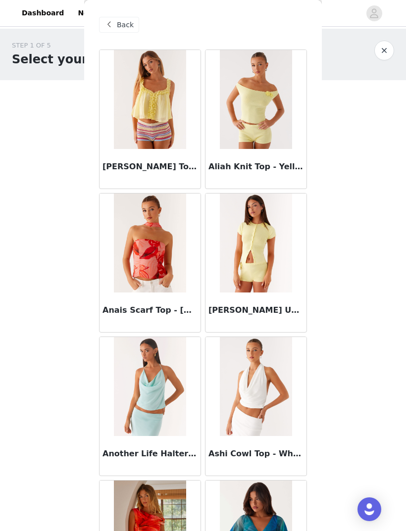
scroll to position [0, 0]
click at [121, 26] on span "Back" at bounding box center [125, 25] width 17 height 10
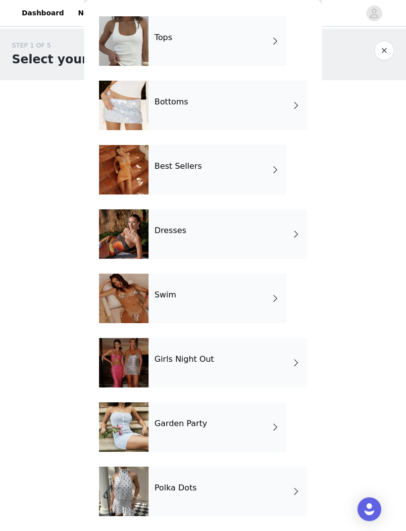
scroll to position [33, 0]
click at [270, 242] on div "Dresses" at bounding box center [227, 233] width 158 height 49
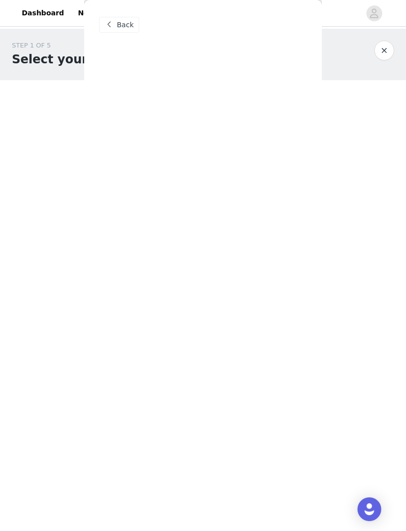
scroll to position [0, 0]
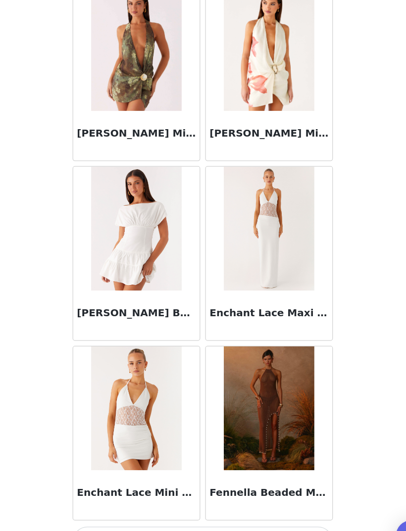
click at [166, 502] on button "Load More" at bounding box center [203, 514] width 208 height 24
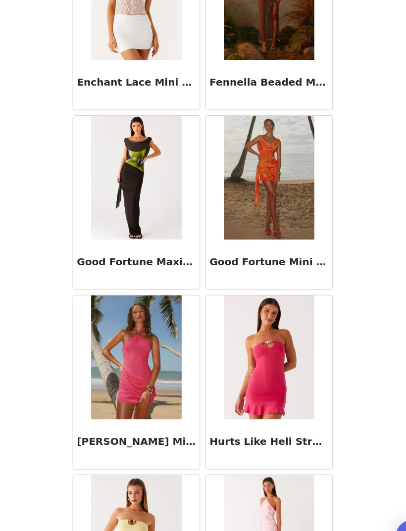
scroll to position [1310, 0]
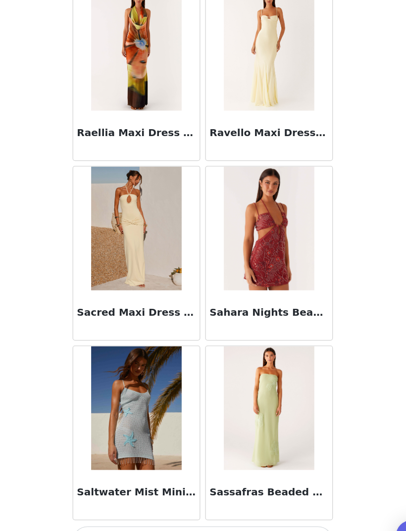
click at [188, 502] on button "Load More" at bounding box center [203, 514] width 208 height 24
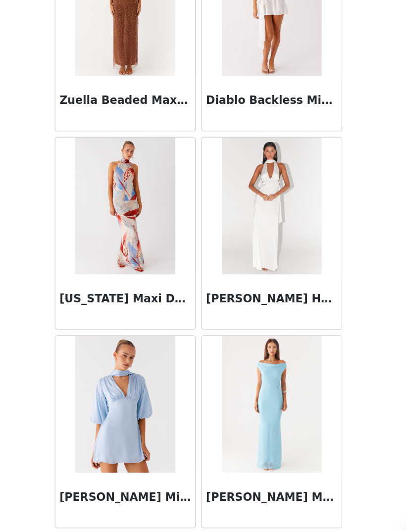
scroll to position [3706, 0]
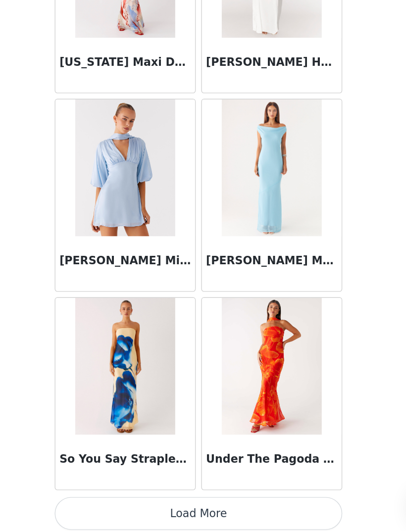
click at [207, 502] on button "Load More" at bounding box center [203, 514] width 208 height 24
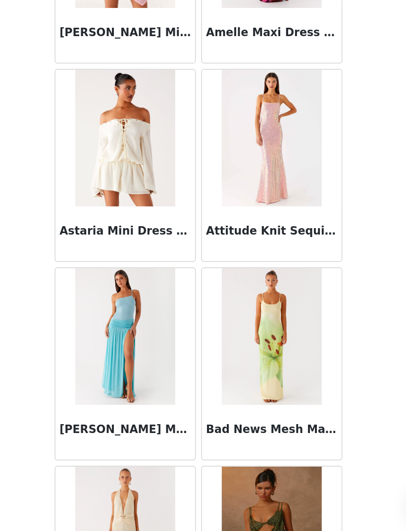
scroll to position [0, 0]
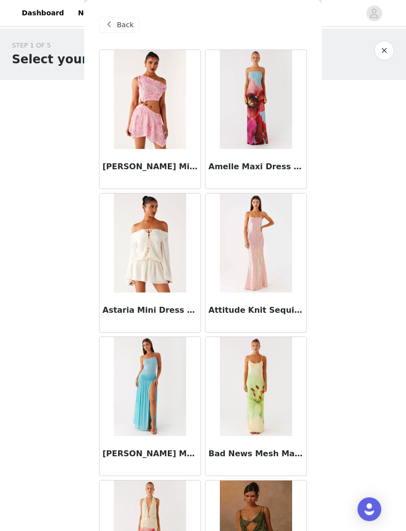
click at [114, 20] on span at bounding box center [109, 25] width 12 height 12
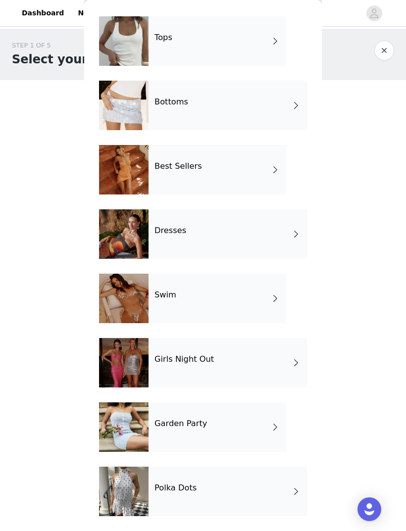
scroll to position [33, 0]
click at [236, 490] on div "Polka Dots" at bounding box center [227, 491] width 158 height 49
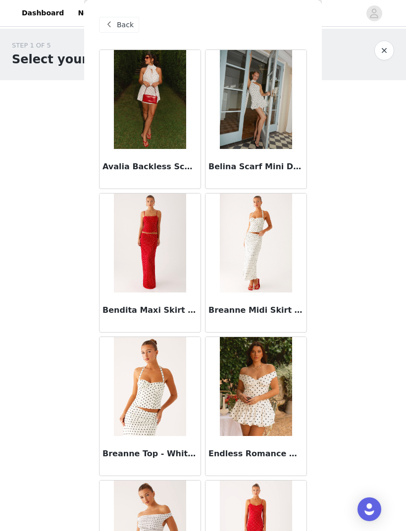
scroll to position [0, 0]
click at [121, 32] on div "Back" at bounding box center [119, 25] width 40 height 16
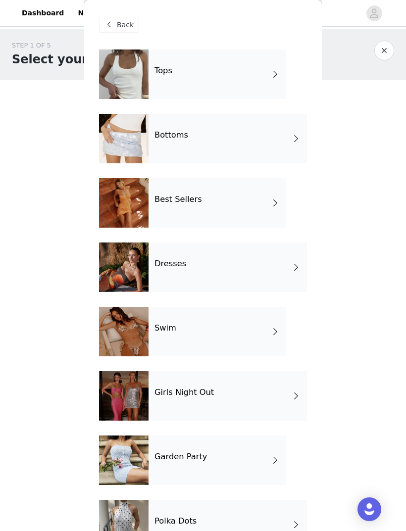
click at [260, 208] on div "Best Sellers" at bounding box center [217, 202] width 138 height 49
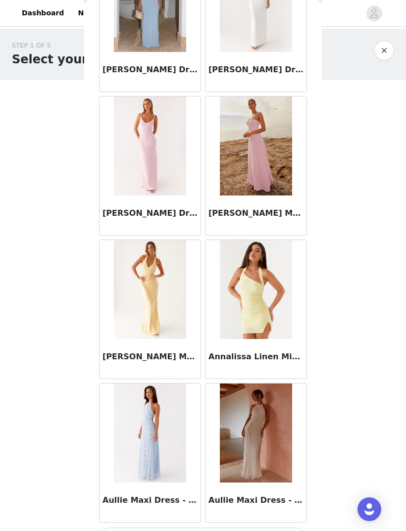
scroll to position [966, 0]
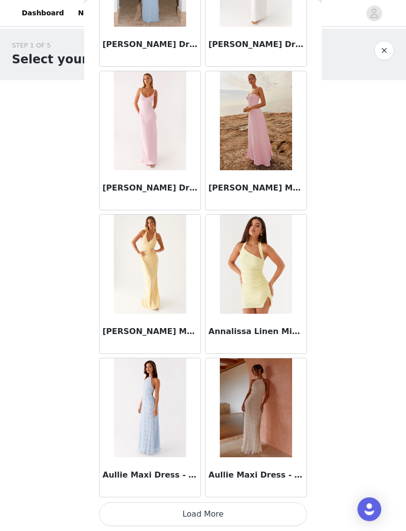
click at [245, 508] on button "Load More" at bounding box center [203, 514] width 208 height 24
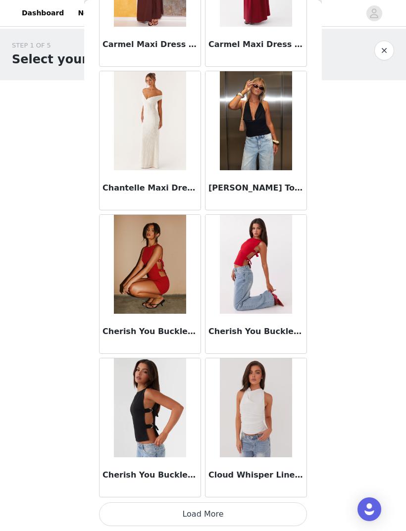
click at [264, 508] on button "Load More" at bounding box center [203, 514] width 208 height 24
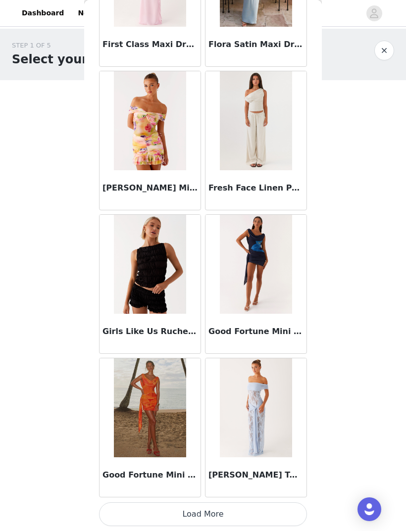
click at [263, 510] on button "Load More" at bounding box center [203, 514] width 208 height 24
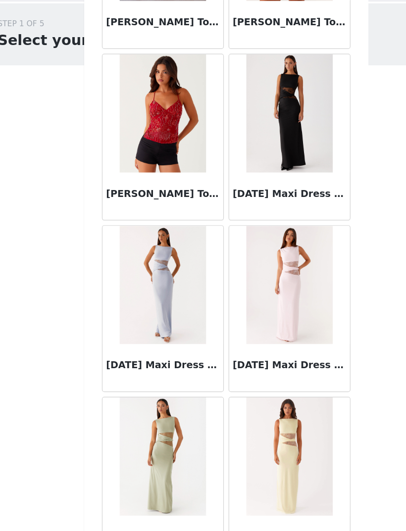
scroll to position [5288, 0]
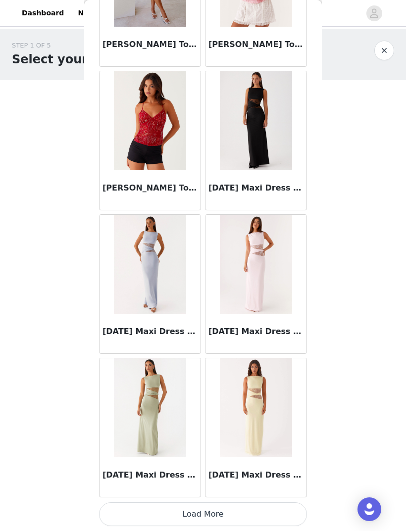
click at [119, 511] on button "Load More" at bounding box center [203, 514] width 208 height 24
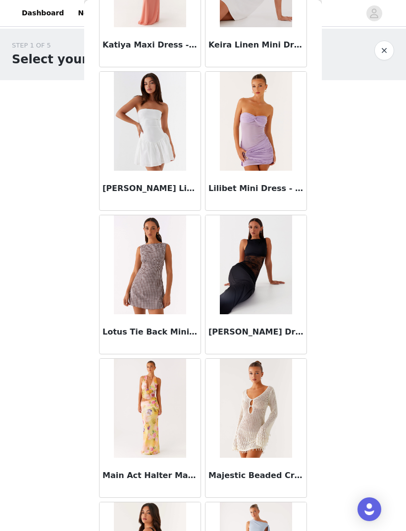
scroll to position [5862, 0]
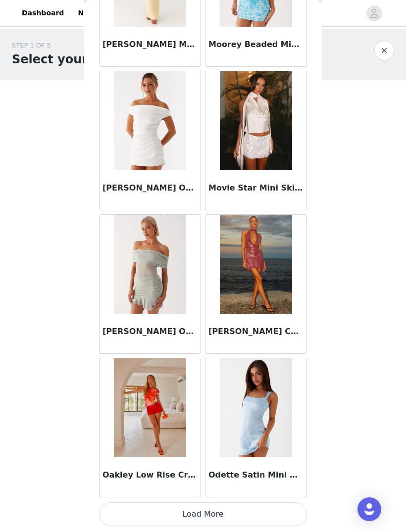
click at [279, 507] on button "Load More" at bounding box center [203, 514] width 208 height 24
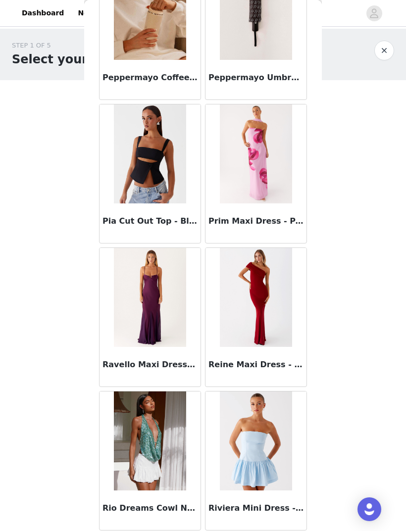
scroll to position [7838, 0]
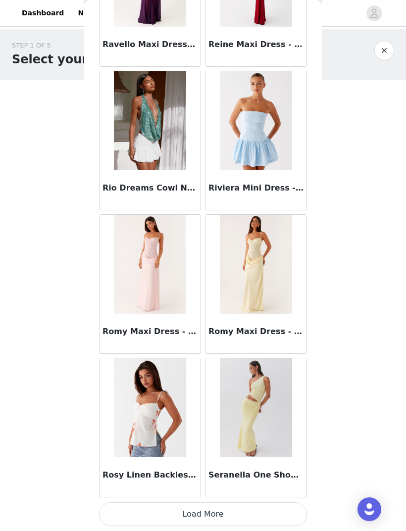
click at [265, 507] on button "Load More" at bounding box center [203, 514] width 208 height 24
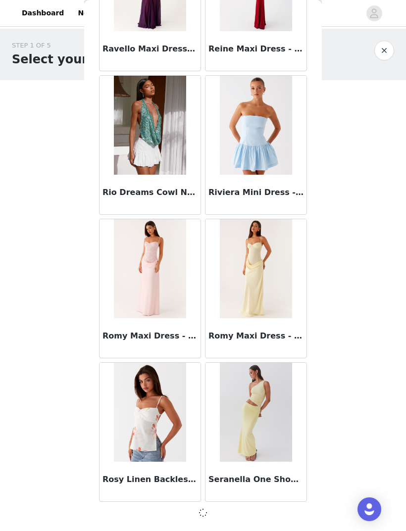
scroll to position [8154, 0]
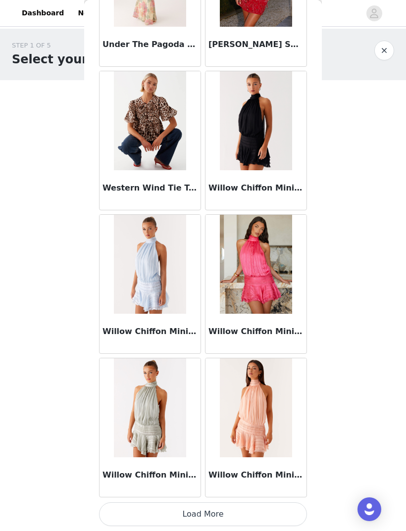
click at [279, 510] on button "Load More" at bounding box center [203, 514] width 208 height 24
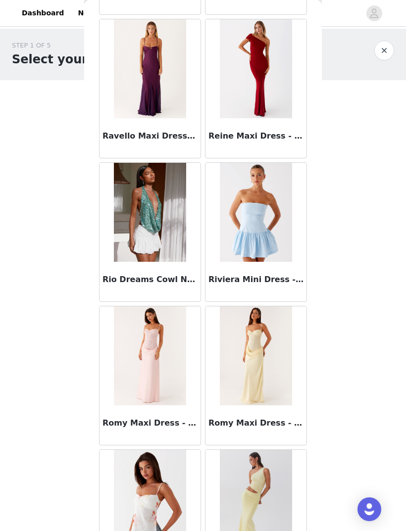
scroll to position [8066, 0]
click at [164, 356] on img at bounding box center [150, 356] width 72 height 99
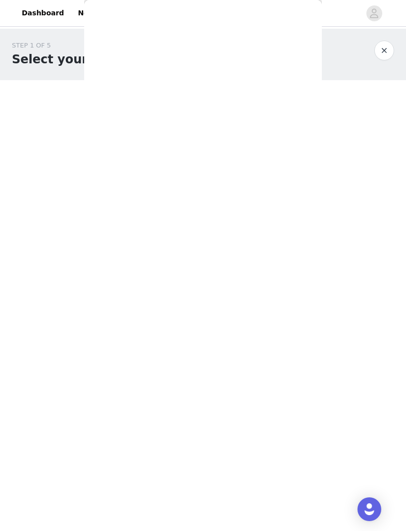
scroll to position [0, 0]
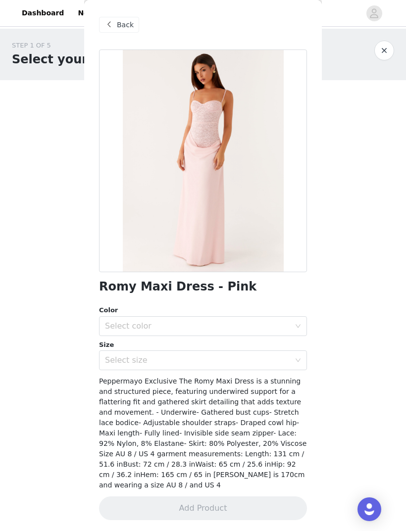
click at [295, 327] on icon "icon: down" at bounding box center [298, 326] width 6 height 6
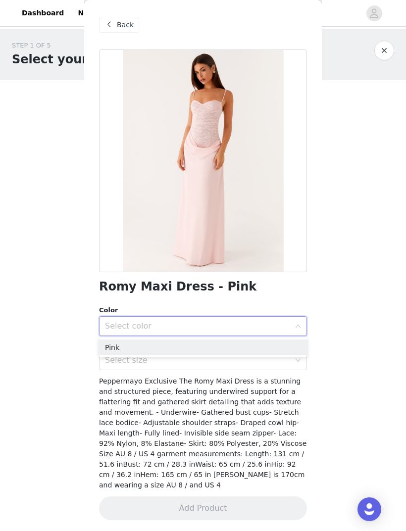
click at [239, 346] on li "Pink" at bounding box center [203, 347] width 208 height 16
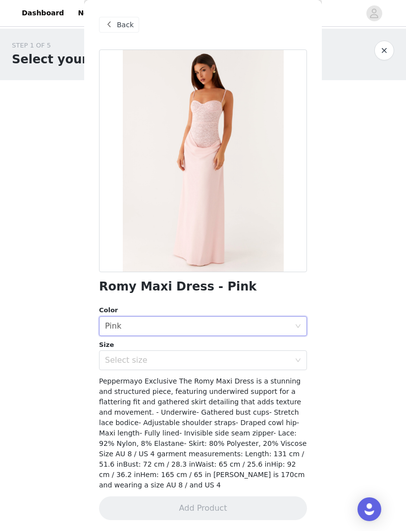
click at [255, 364] on div "Select size" at bounding box center [197, 360] width 185 height 10
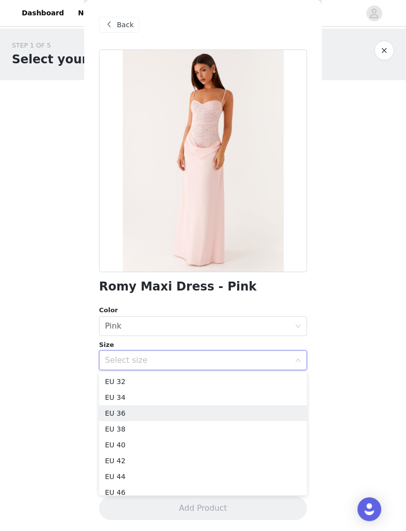
click at [159, 415] on li "EU 36" at bounding box center [203, 413] width 208 height 16
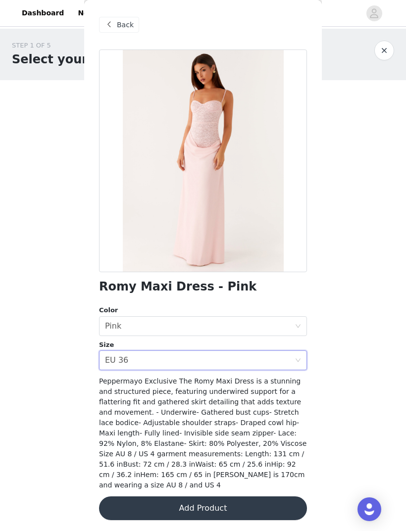
click at [270, 499] on button "Add Product" at bounding box center [203, 508] width 208 height 24
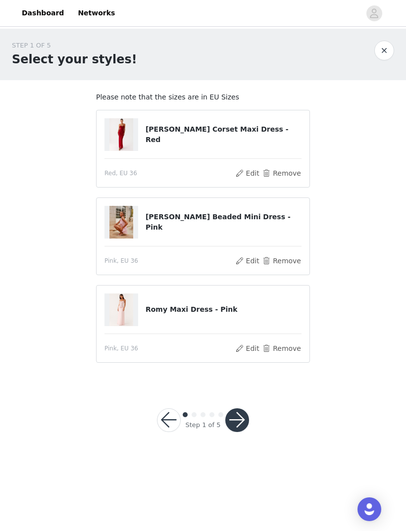
click at [241, 424] on button "button" at bounding box center [237, 420] width 24 height 24
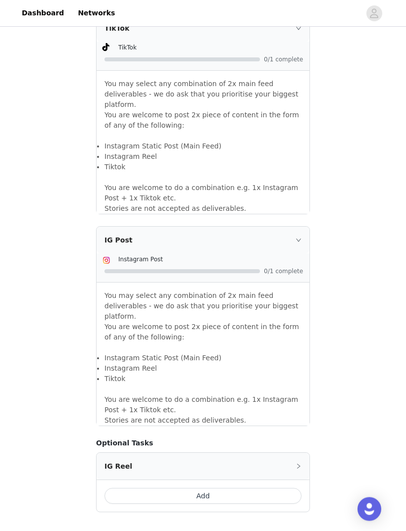
scroll to position [659, 0]
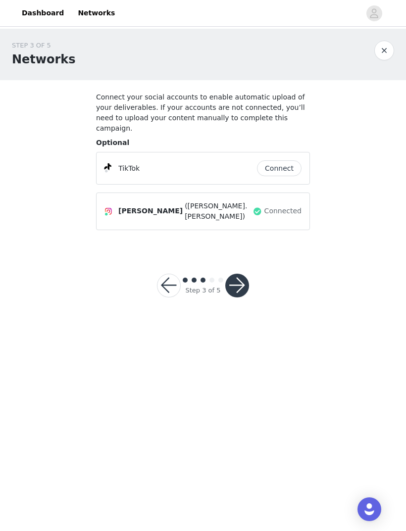
click at [290, 160] on button "Connect" at bounding box center [279, 168] width 45 height 16
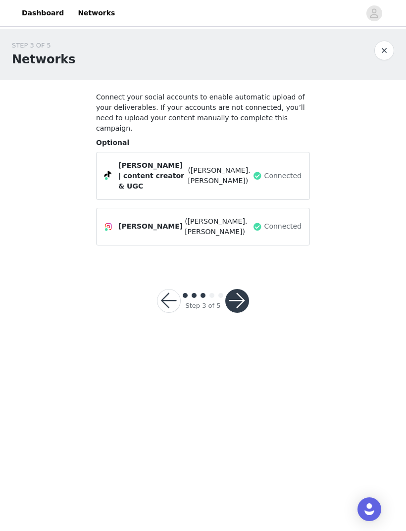
click at [239, 289] on button "button" at bounding box center [237, 301] width 24 height 24
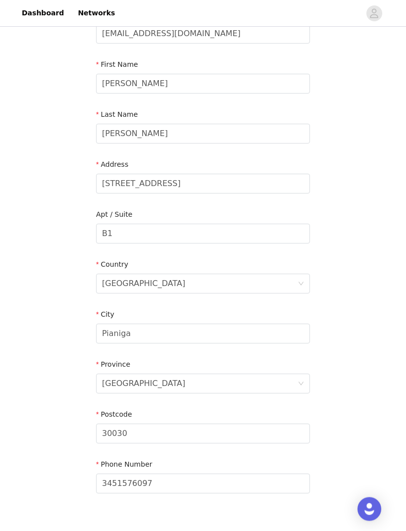
scroll to position [133, 0]
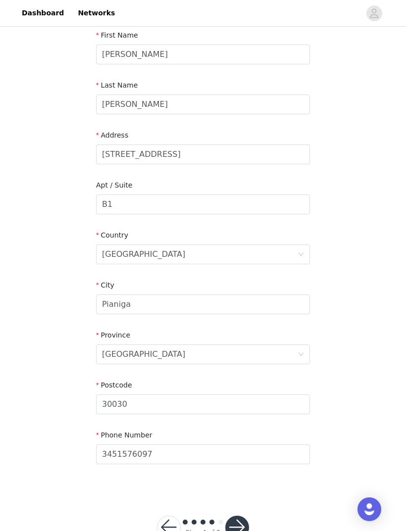
click at [248, 526] on button "button" at bounding box center [237, 528] width 24 height 24
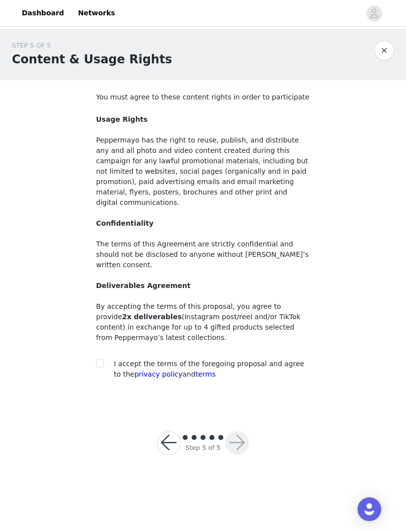
click at [102, 359] on input "checkbox" at bounding box center [99, 362] width 7 height 7
checkbox input "true"
click at [247, 431] on button "button" at bounding box center [237, 443] width 24 height 24
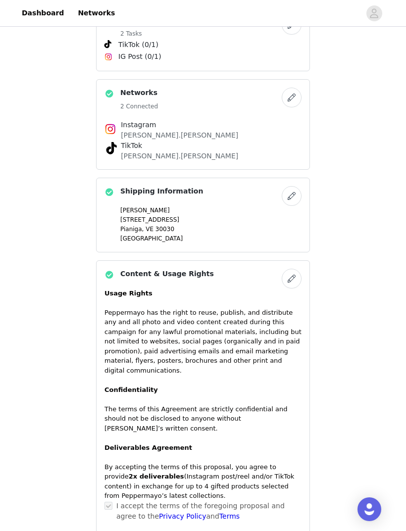
scroll to position [513, 0]
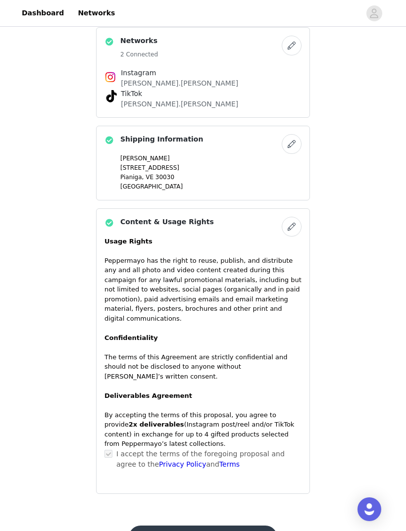
click at [223, 525] on button "Submit Proposal" at bounding box center [203, 537] width 148 height 24
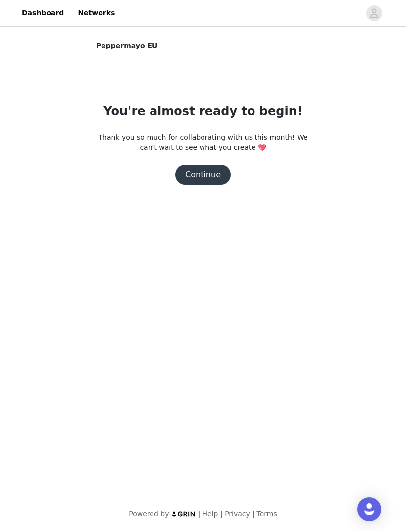
scroll to position [0, 0]
click at [210, 173] on button "Continue" at bounding box center [202, 175] width 55 height 20
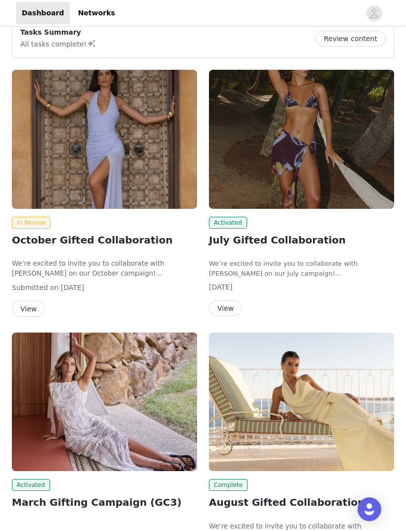
scroll to position [20, 0]
